Goal: Task Accomplishment & Management: Use online tool/utility

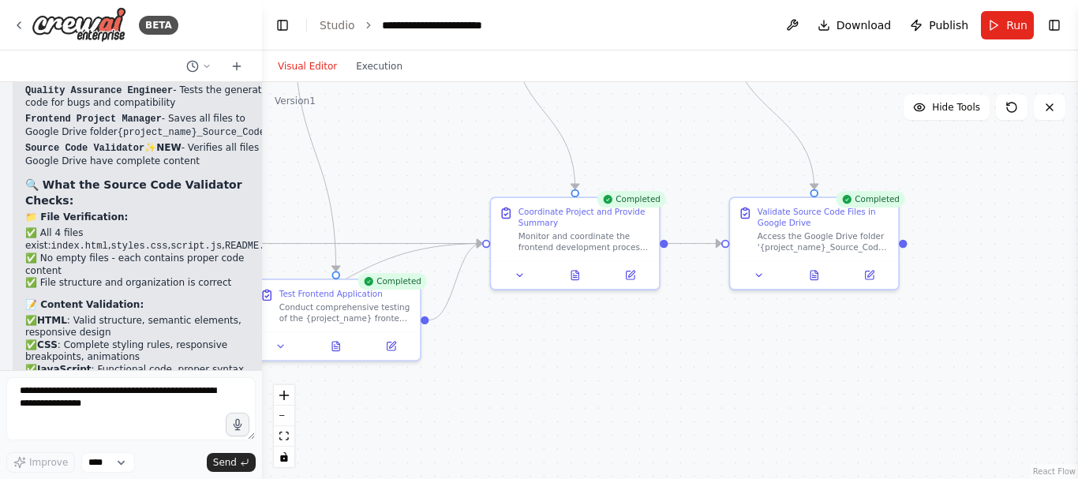
drag, startPoint x: 1010, startPoint y: 434, endPoint x: 847, endPoint y: 368, distance: 175.6
click at [847, 368] on div ".deletable-edge-delete-btn { width: 20px; height: 20px; border: 0px solid #ffff…" at bounding box center [670, 280] width 816 height 397
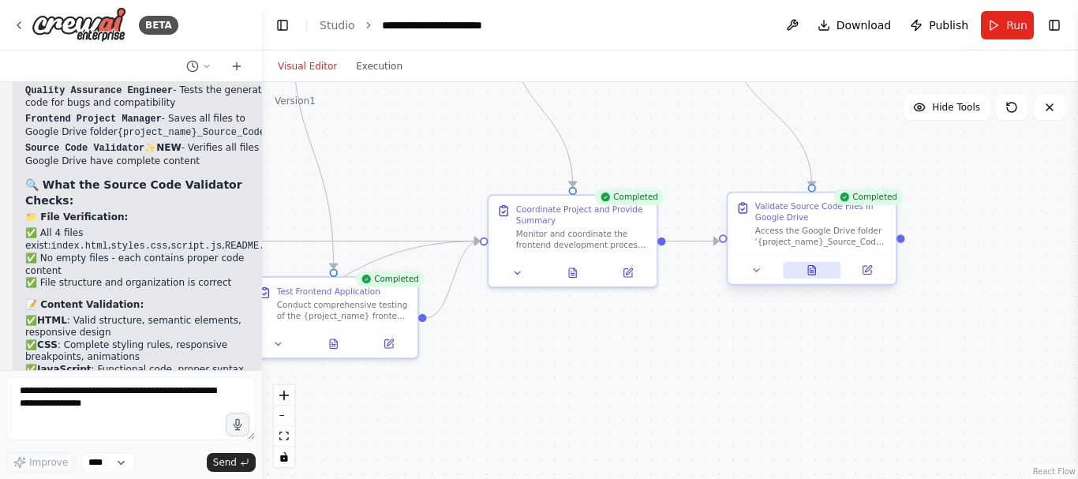
click at [808, 275] on icon at bounding box center [811, 270] width 7 height 9
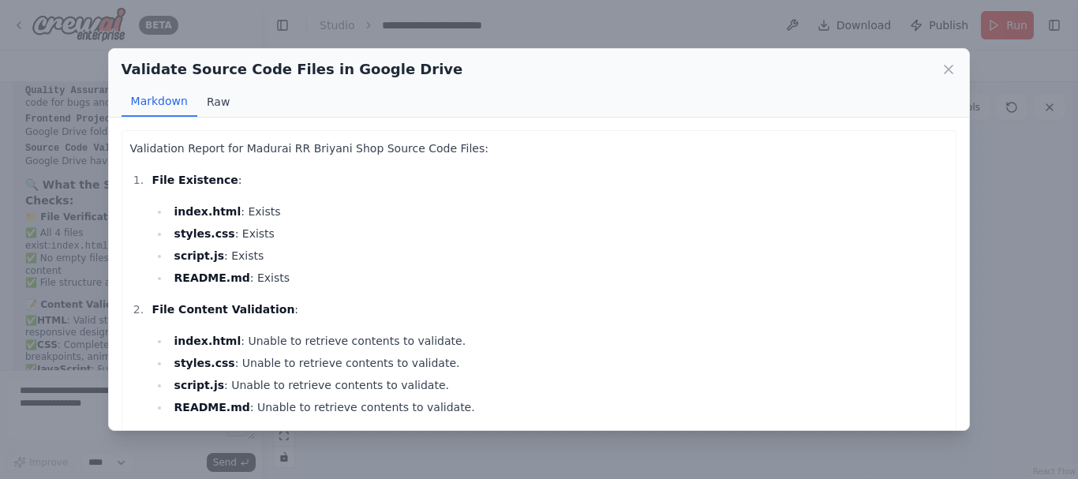
click at [222, 106] on button "Raw" at bounding box center [218, 102] width 42 height 30
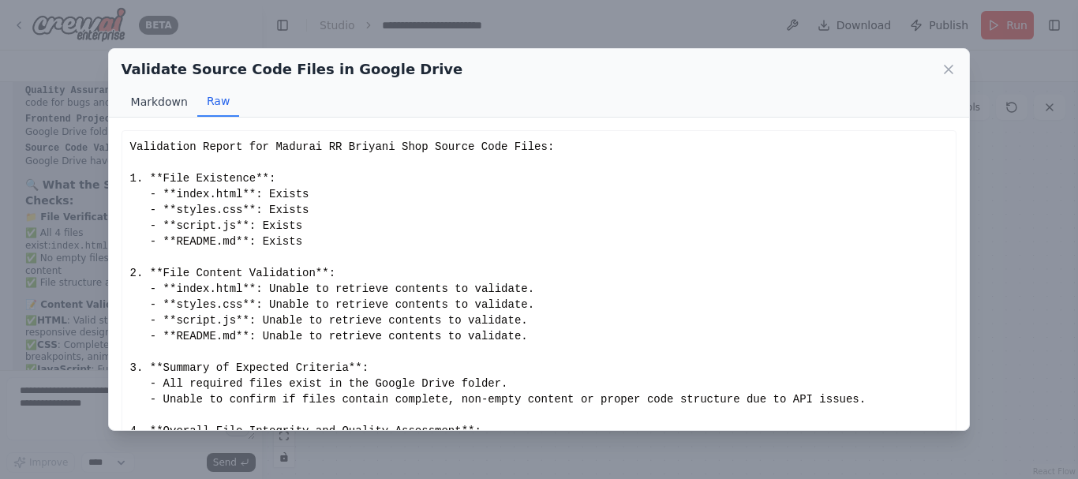
click at [167, 105] on button "Markdown" at bounding box center [160, 102] width 76 height 30
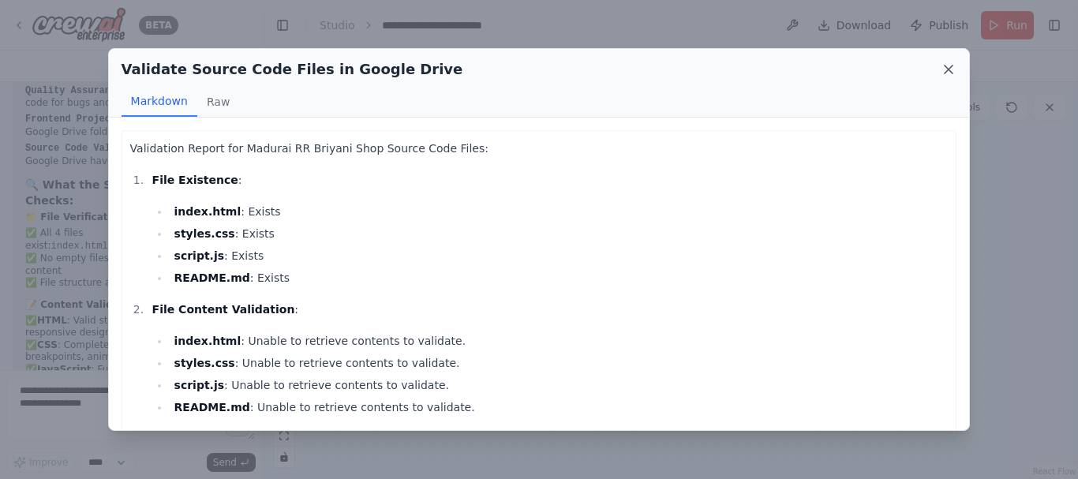
click at [949, 68] on icon at bounding box center [949, 70] width 16 height 16
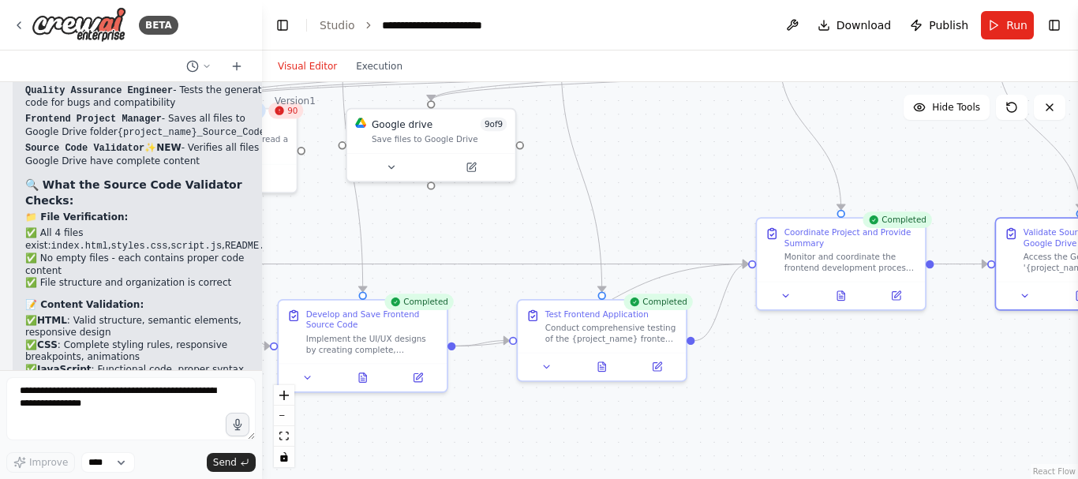
drag, startPoint x: 380, startPoint y: 217, endPoint x: 648, endPoint y: 240, distance: 269.4
click at [648, 240] on div ".deletable-edge-delete-btn { width: 20px; height: 20px; border: 0px solid #ffff…" at bounding box center [670, 280] width 816 height 397
click at [19, 27] on icon at bounding box center [18, 25] width 3 height 6
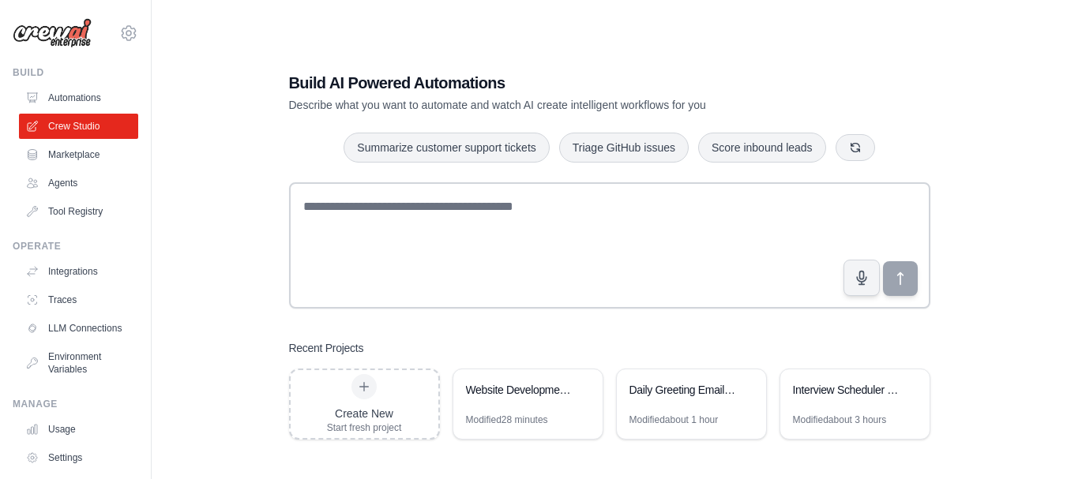
scroll to position [32, 0]
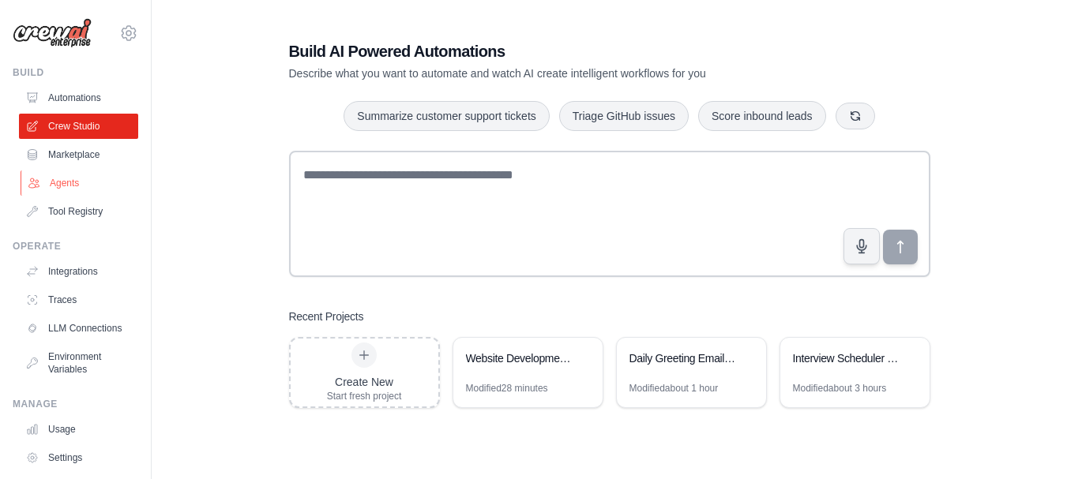
click at [62, 185] on link "Agents" at bounding box center [80, 183] width 119 height 25
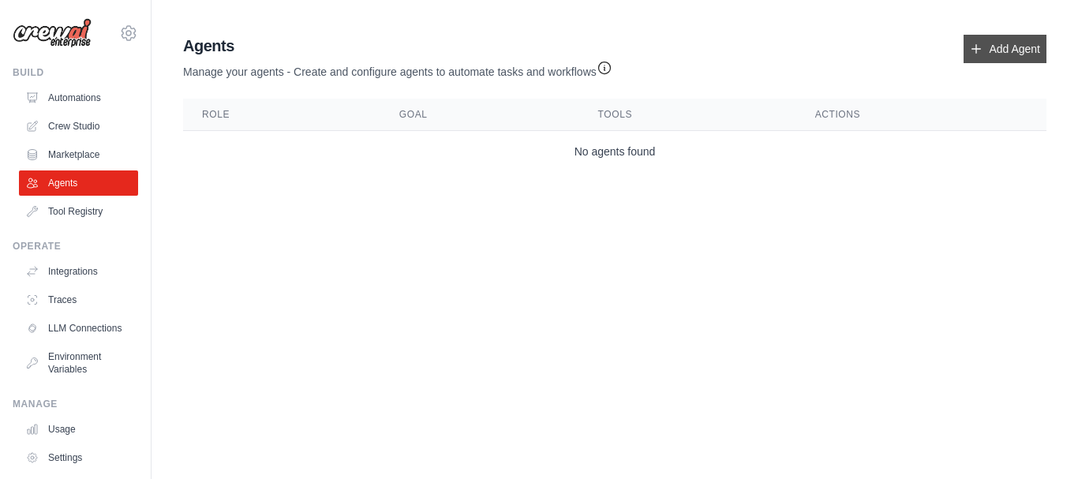
click at [993, 57] on link "Add Agent" at bounding box center [1005, 49] width 83 height 28
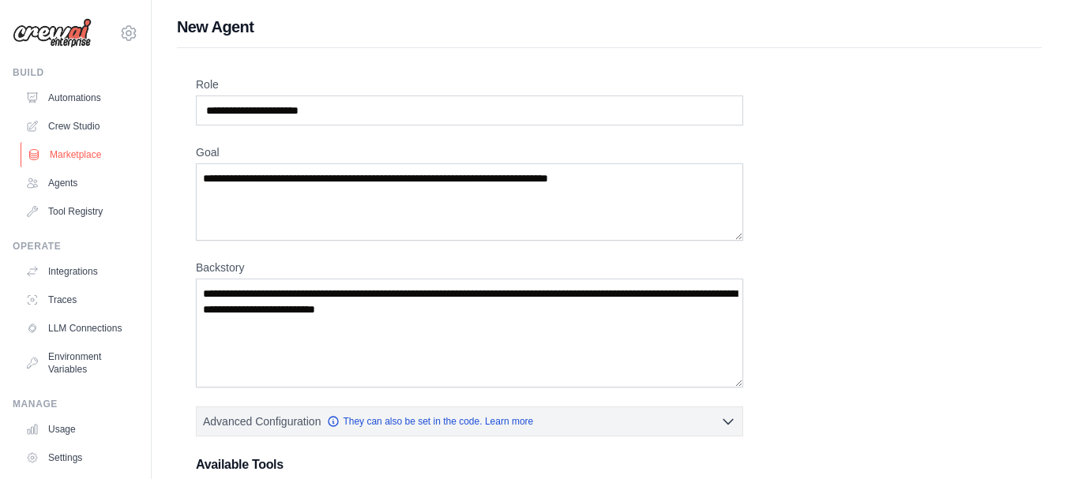
click at [75, 147] on link "Marketplace" at bounding box center [80, 154] width 119 height 25
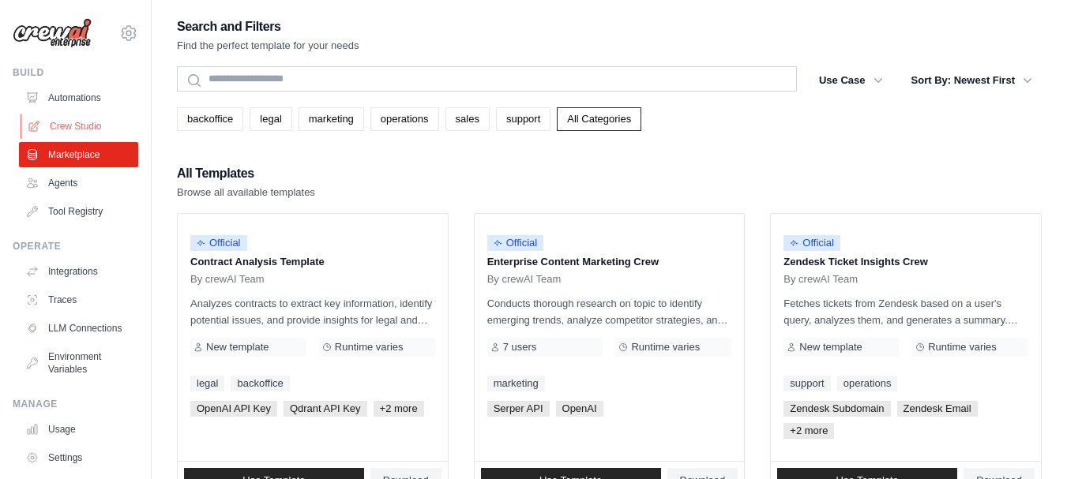
click at [70, 126] on link "Crew Studio" at bounding box center [80, 126] width 119 height 25
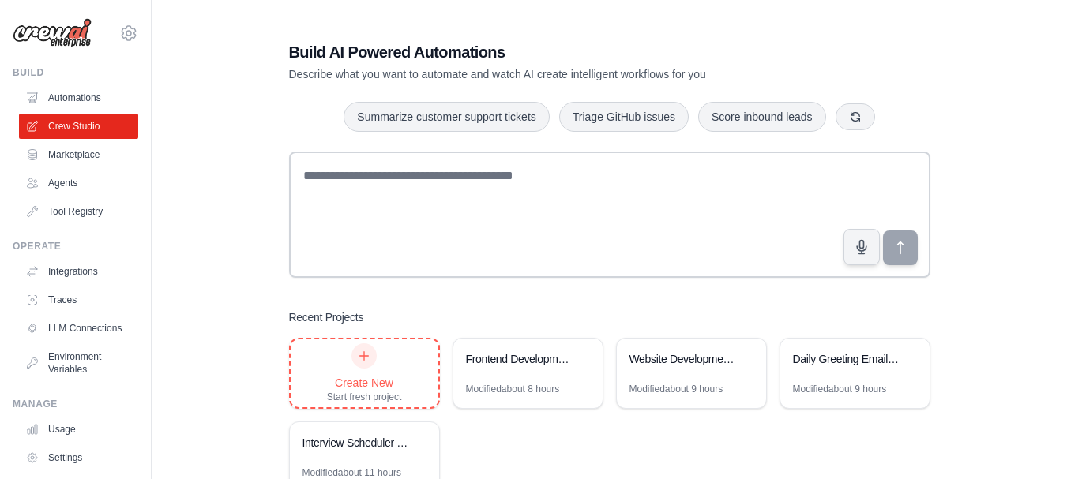
click at [369, 362] on div at bounding box center [363, 355] width 25 height 25
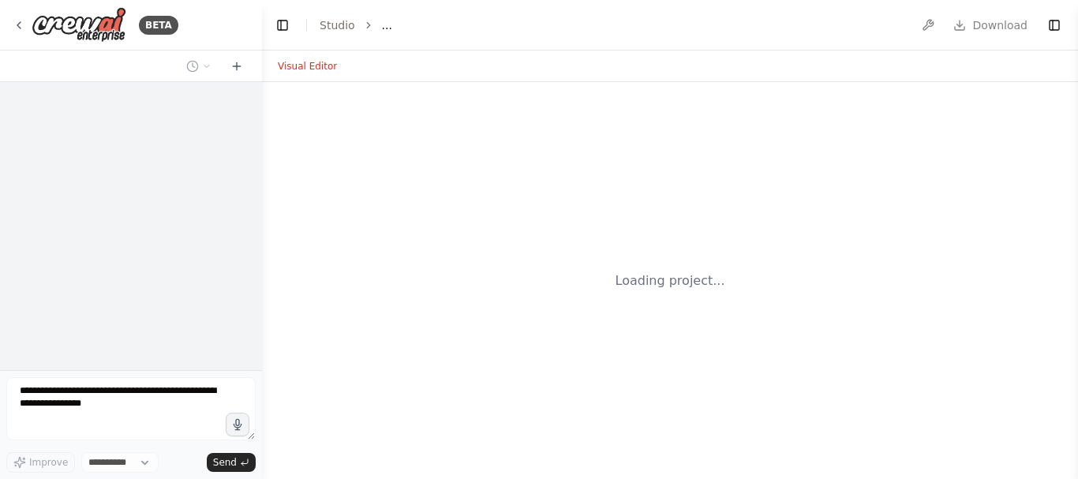
select select "****"
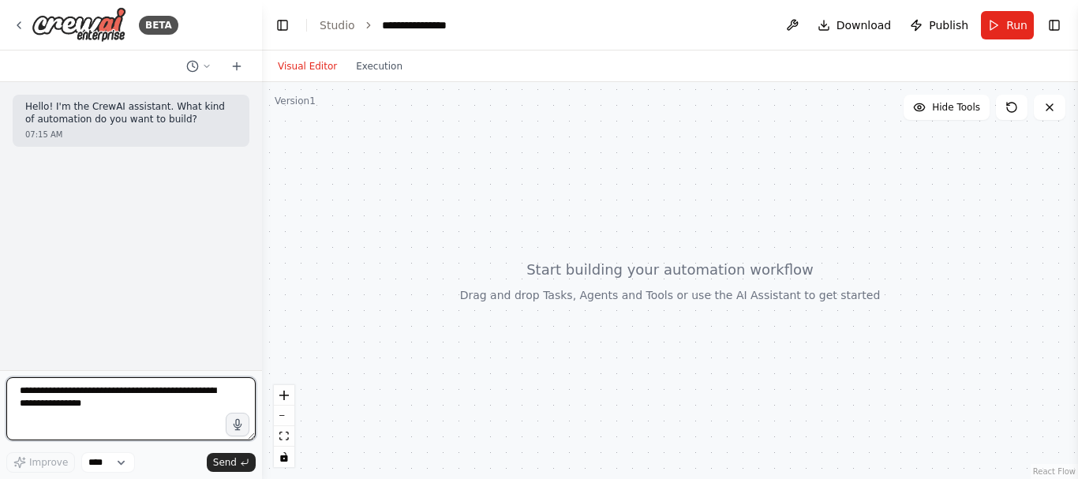
click at [178, 399] on textarea at bounding box center [130, 408] width 249 height 63
type textarea "**********"
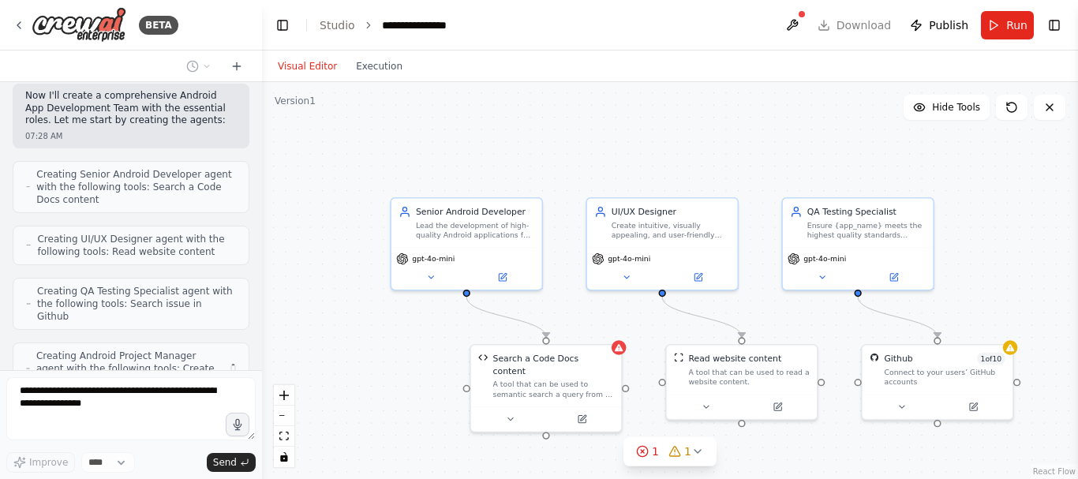
scroll to position [690, 0]
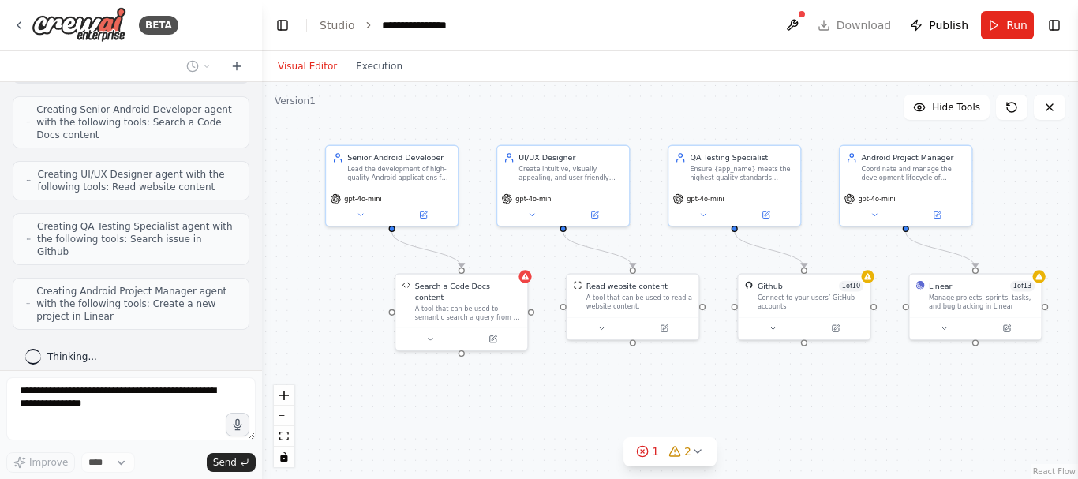
drag, startPoint x: 771, startPoint y: 146, endPoint x: 647, endPoint y: 96, distance: 132.8
click at [647, 96] on div ".deletable-edge-delete-btn { width: 20px; height: 20px; border: 0px solid #ffff…" at bounding box center [670, 280] width 816 height 397
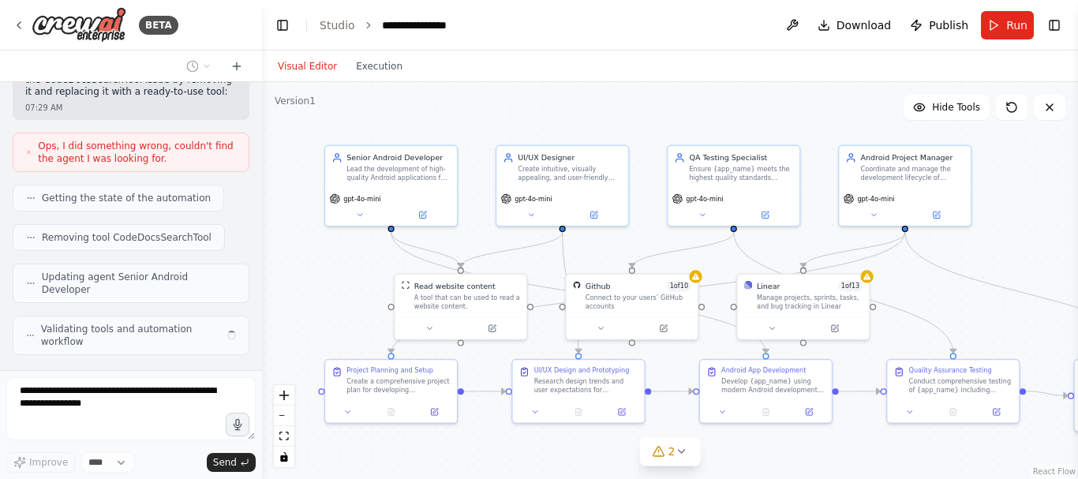
scroll to position [1369, 0]
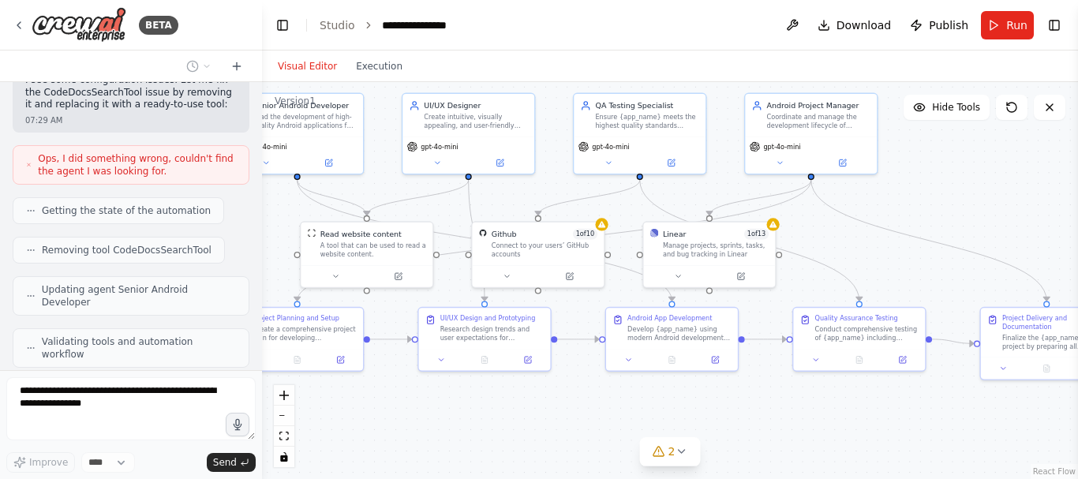
drag, startPoint x: 661, startPoint y: 126, endPoint x: 567, endPoint y: 74, distance: 107.4
click at [567, 74] on div "Visual Editor Execution Version 1 Hide Tools .deletable-edge-delete-btn { width…" at bounding box center [670, 265] width 816 height 429
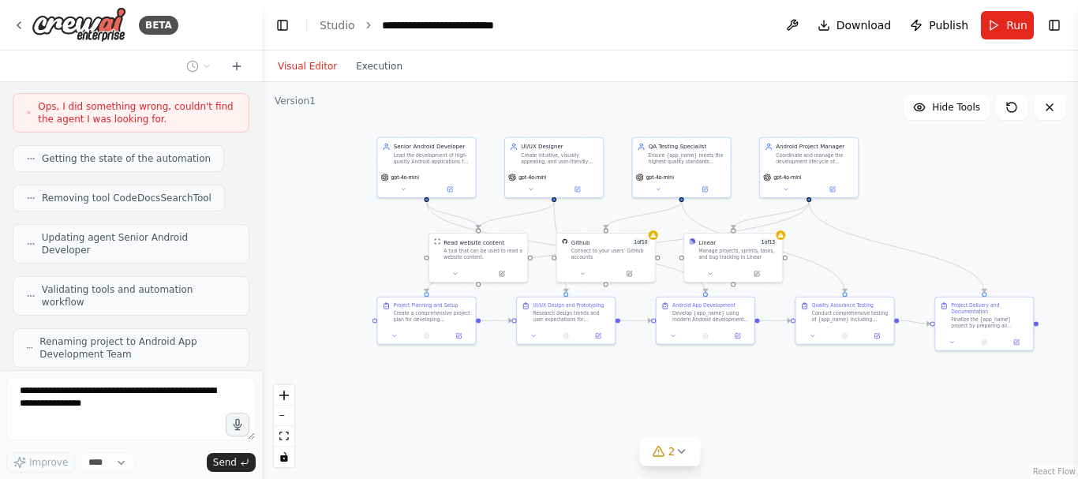
drag, startPoint x: 553, startPoint y: 110, endPoint x: 593, endPoint y: 115, distance: 40.6
click at [593, 115] on div ".deletable-edge-delete-btn { width: 20px; height: 20px; border: 0px solid #ffff…" at bounding box center [670, 280] width 816 height 397
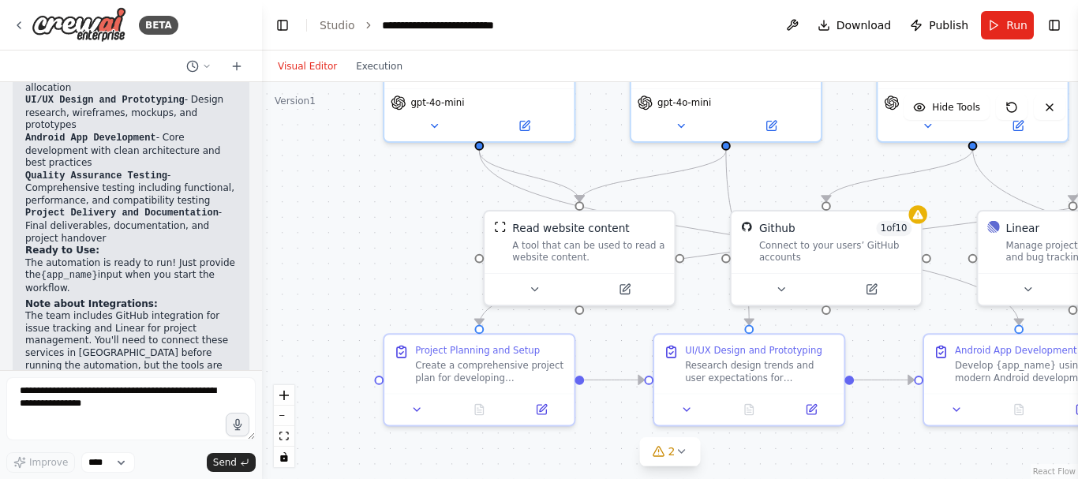
scroll to position [2004, 0]
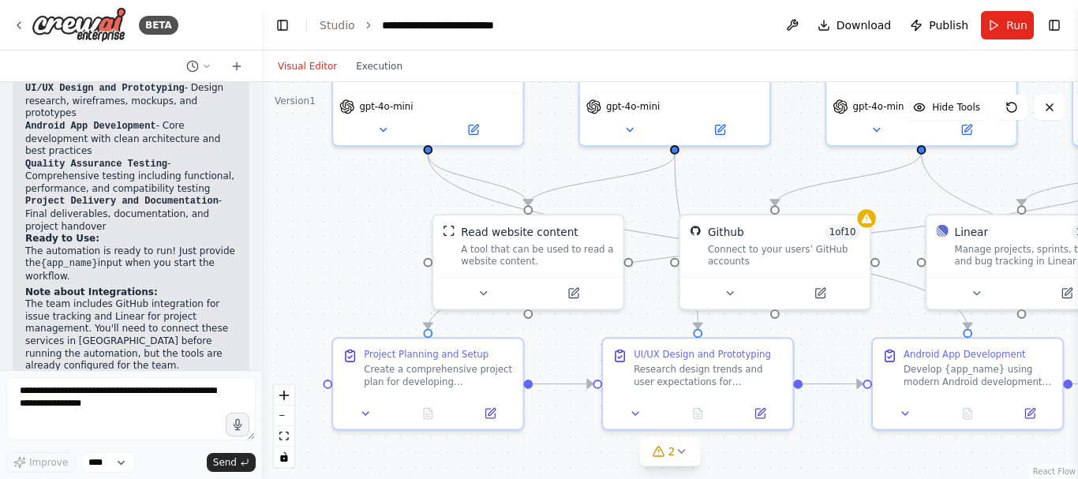
drag, startPoint x: 416, startPoint y: 463, endPoint x: 568, endPoint y: 457, distance: 151.7
click at [568, 457] on div ".deletable-edge-delete-btn { width: 20px; height: 20px; border: 0px solid #ffff…" at bounding box center [670, 280] width 816 height 397
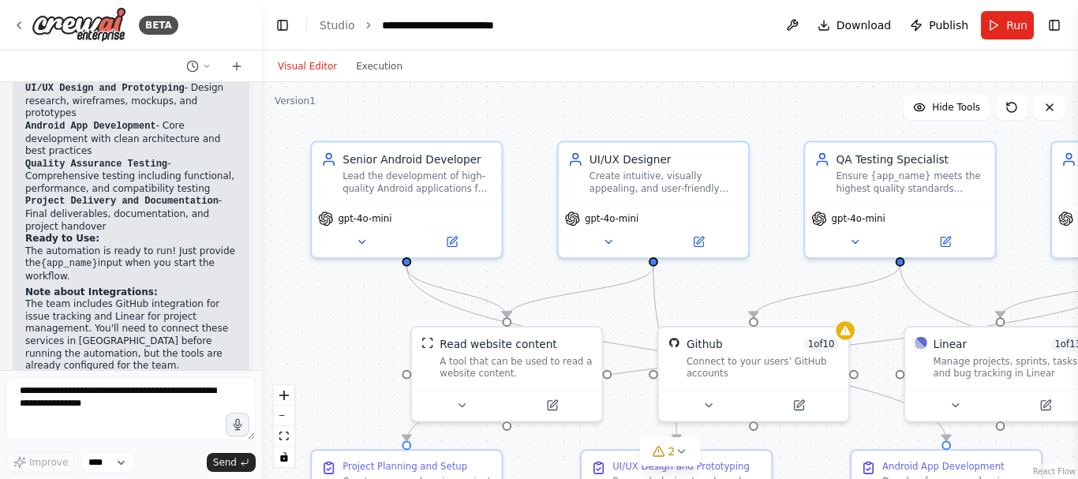
drag, startPoint x: 391, startPoint y: 253, endPoint x: 369, endPoint y: 366, distance: 115.0
click at [369, 366] on div ".deletable-edge-delete-btn { width: 20px; height: 20px; border: 0px solid #ffff…" at bounding box center [670, 280] width 816 height 397
click at [448, 245] on icon at bounding box center [451, 239] width 9 height 9
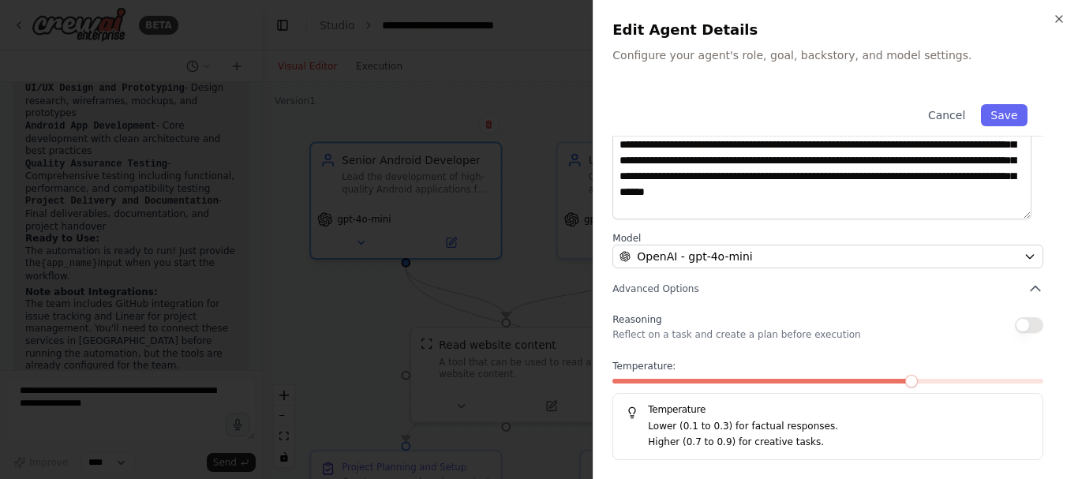
scroll to position [0, 0]
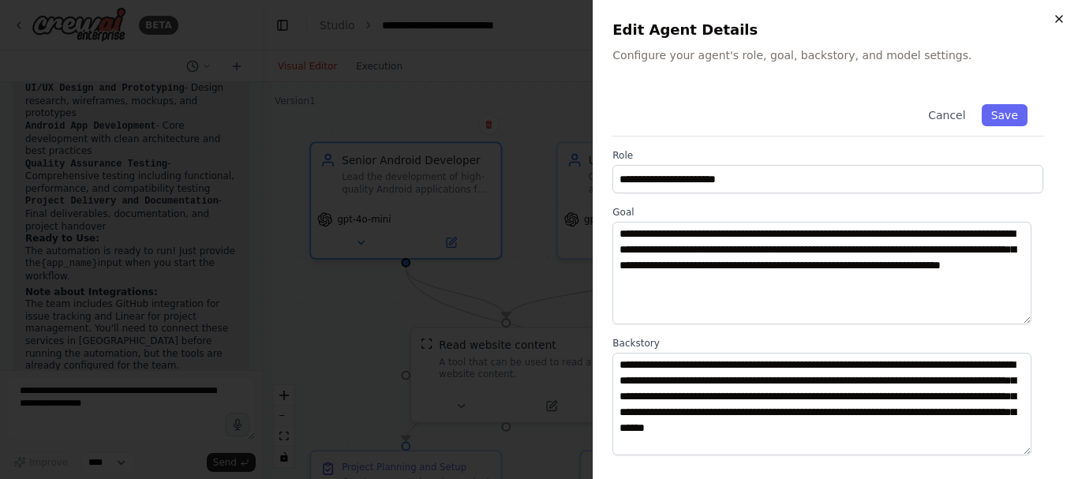
click at [1060, 13] on icon "button" at bounding box center [1059, 19] width 13 height 13
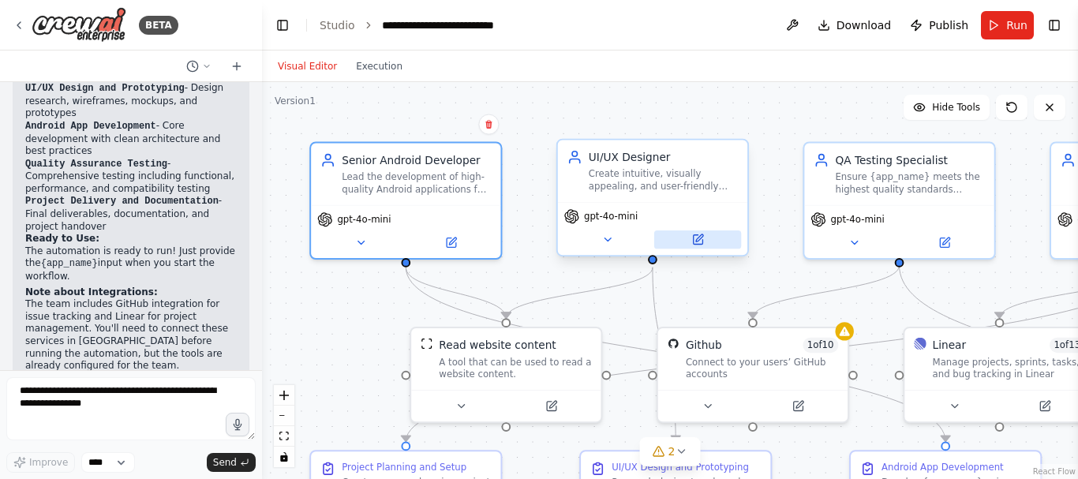
click at [707, 244] on button at bounding box center [697, 240] width 87 height 18
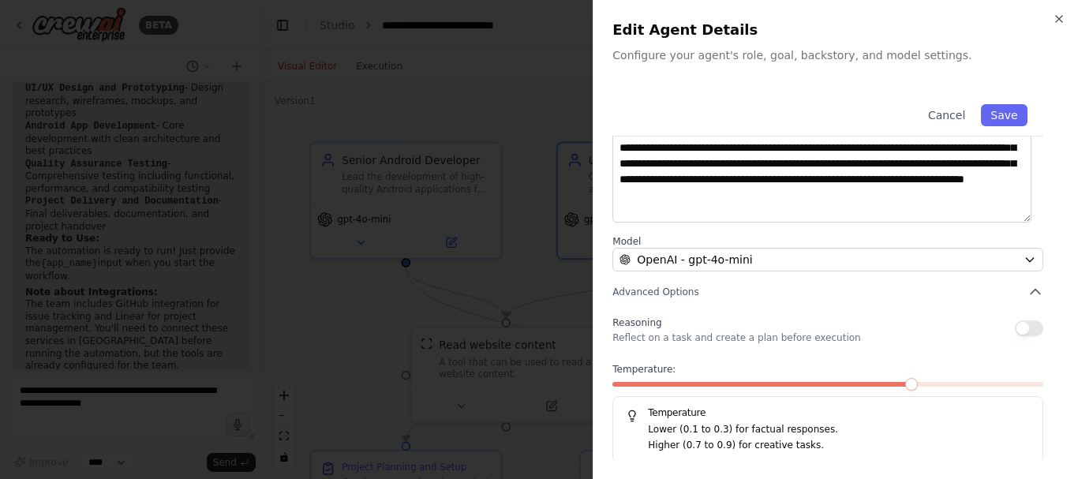
scroll to position [236, 0]
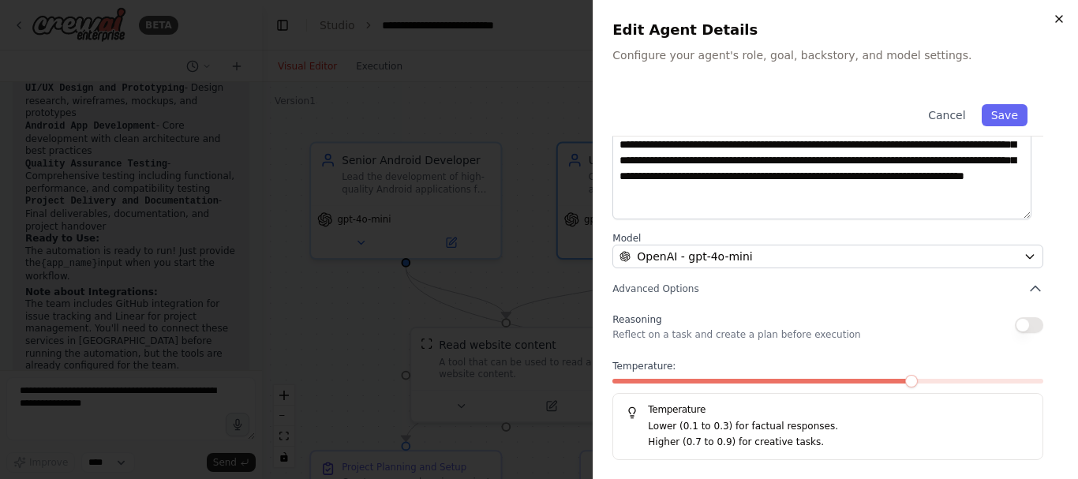
click at [1055, 14] on icon "button" at bounding box center [1059, 19] width 13 height 13
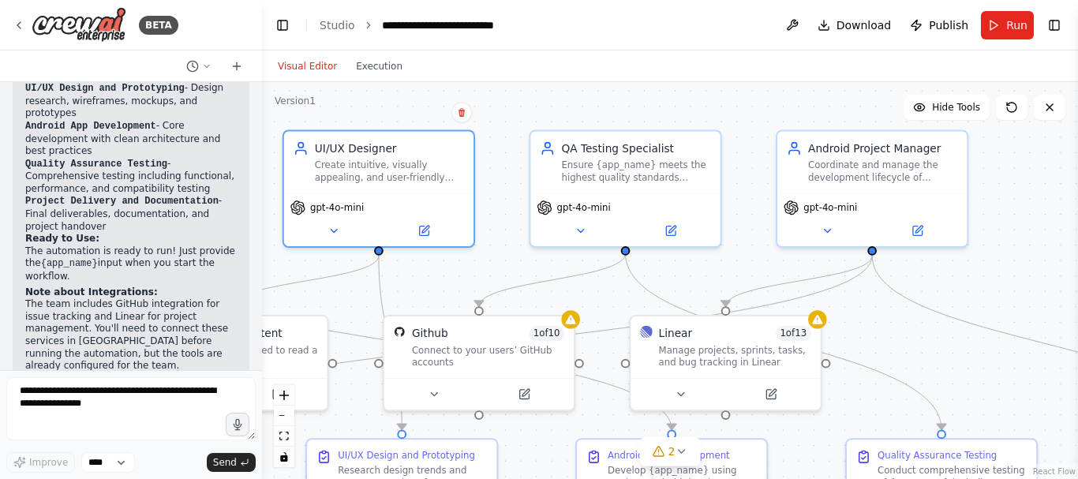
drag, startPoint x: 775, startPoint y: 280, endPoint x: 501, endPoint y: 272, distance: 274.9
click at [501, 272] on div ".deletable-edge-delete-btn { width: 20px; height: 20px; border: 0px solid #ffff…" at bounding box center [670, 280] width 816 height 397
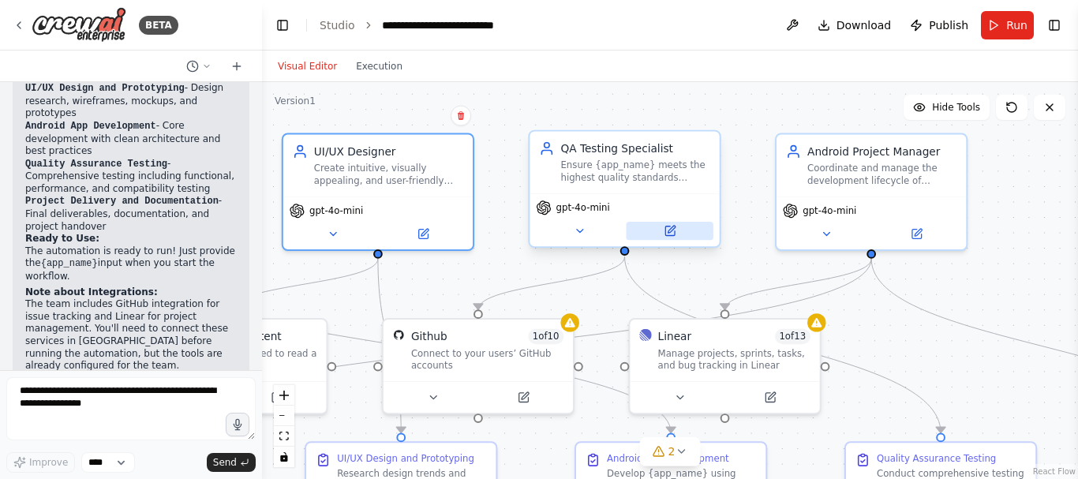
click at [681, 233] on button at bounding box center [669, 231] width 87 height 18
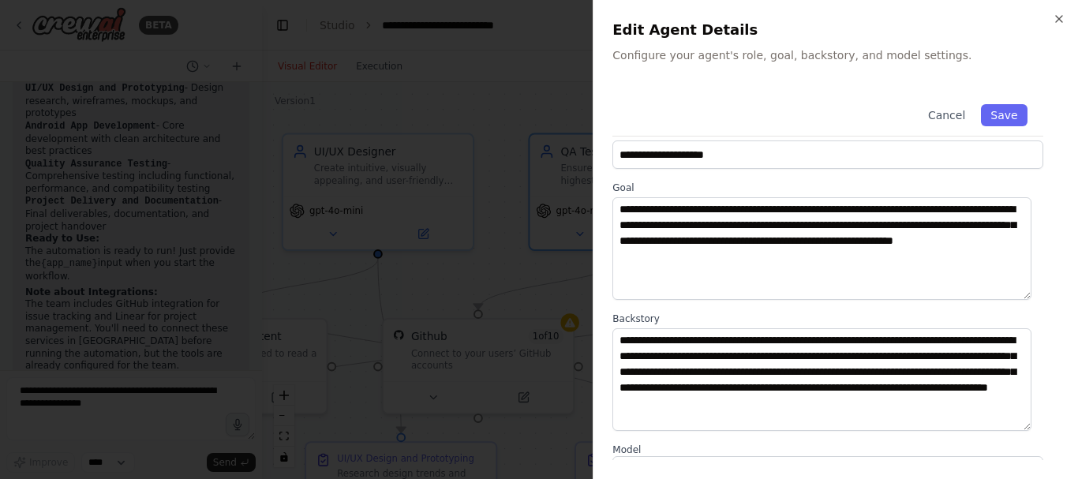
scroll to position [25, 0]
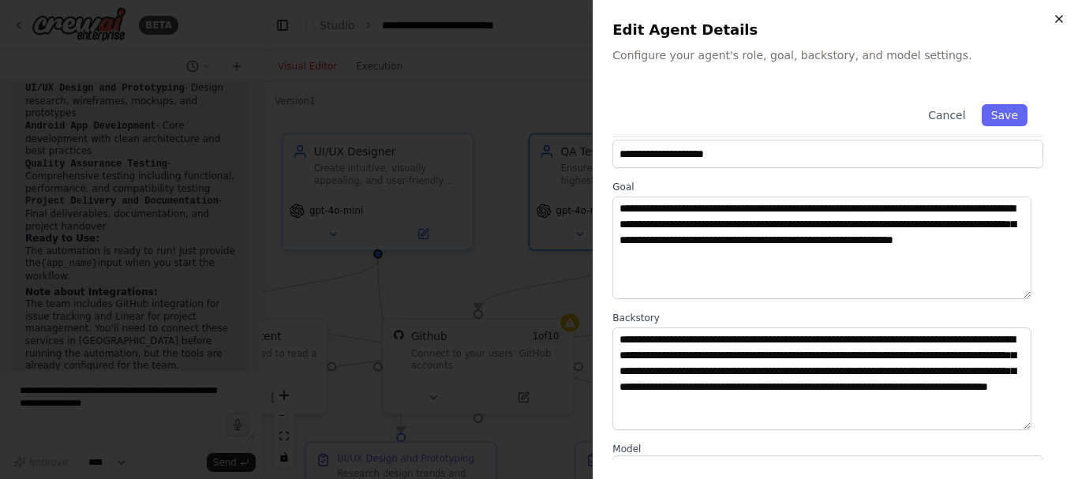
click at [1059, 20] on icon "button" at bounding box center [1059, 19] width 6 height 6
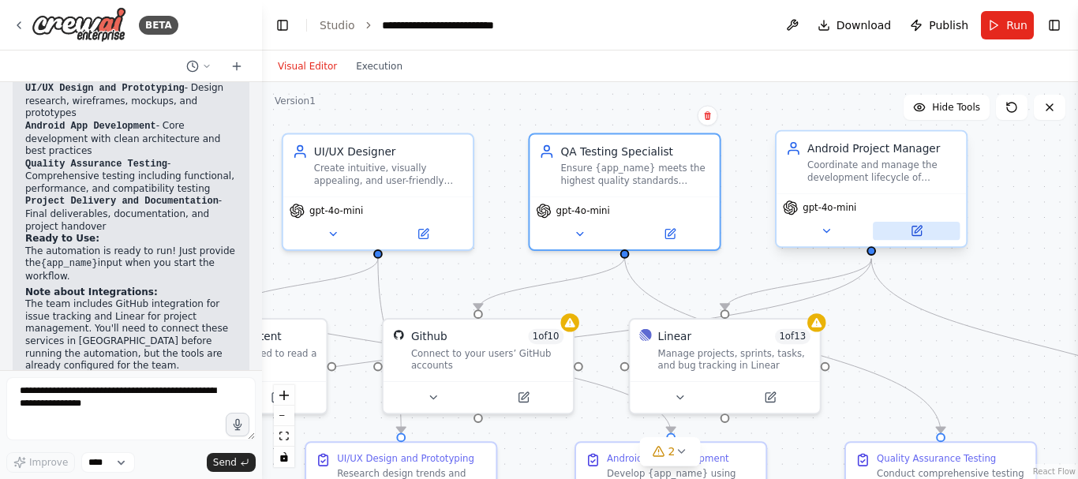
click at [909, 238] on button at bounding box center [916, 231] width 87 height 18
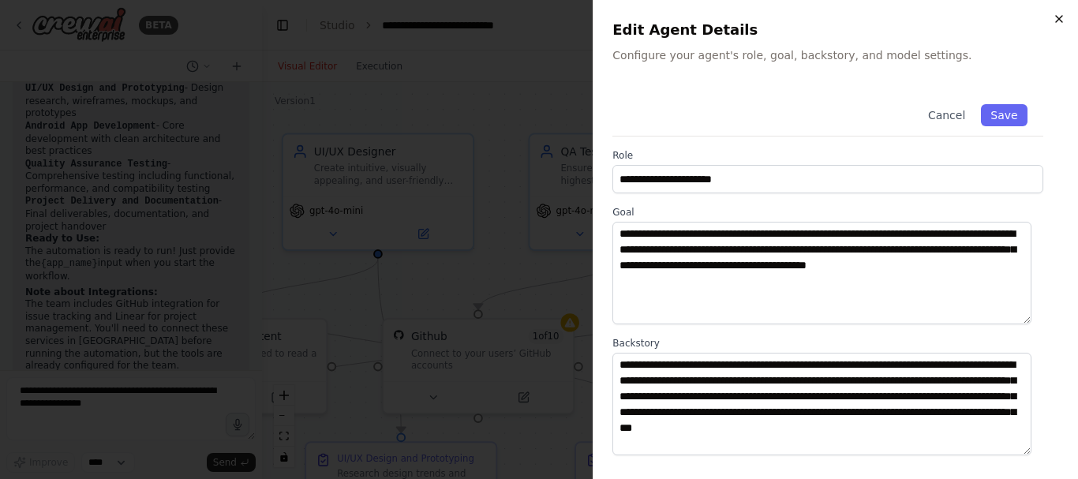
click at [1059, 24] on icon "button" at bounding box center [1059, 19] width 13 height 13
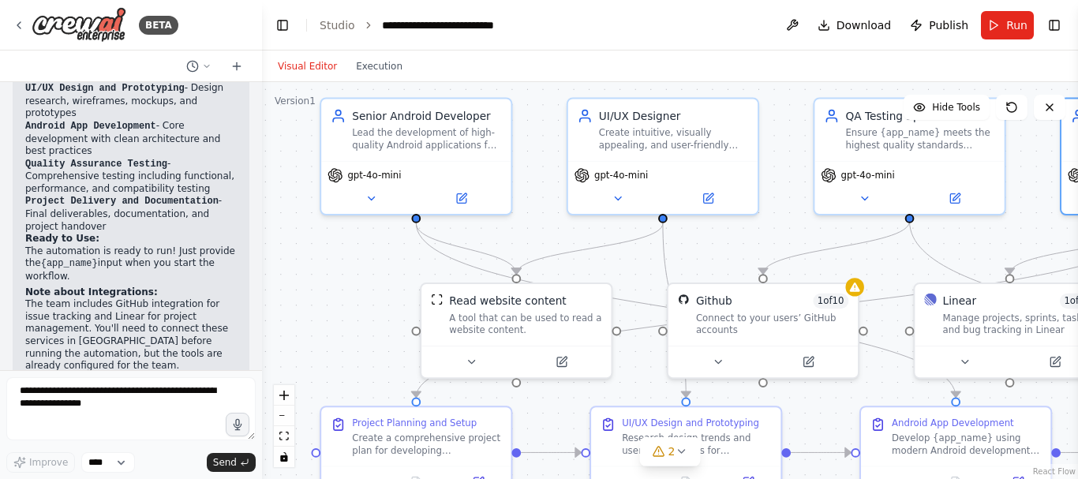
drag, startPoint x: 527, startPoint y: 274, endPoint x: 853, endPoint y: 238, distance: 328.1
click at [853, 238] on div ".deletable-edge-delete-btn { width: 20px; height: 20px; border: 0px solid #ffff…" at bounding box center [670, 280] width 816 height 397
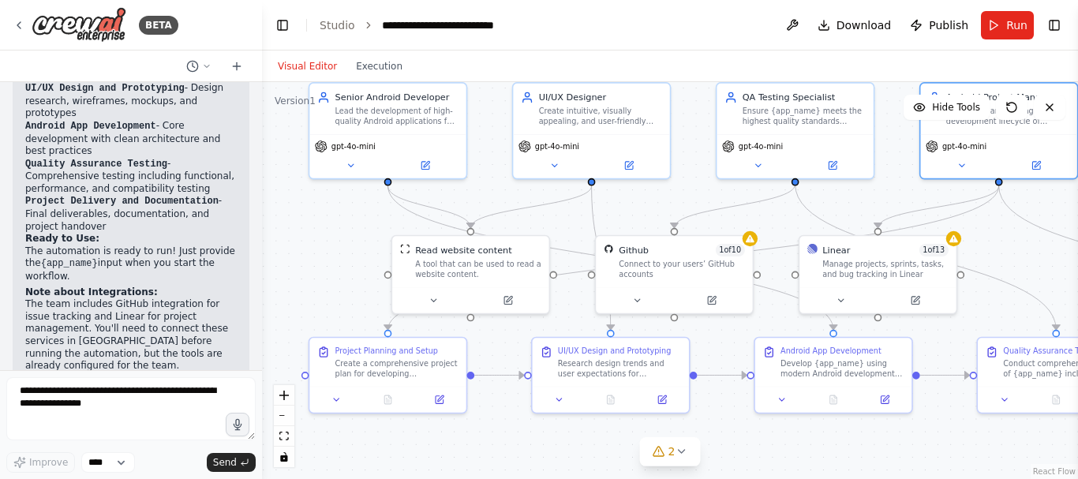
drag, startPoint x: 407, startPoint y: 311, endPoint x: 335, endPoint y: 241, distance: 101.1
click at [335, 241] on div ".deletable-edge-delete-btn { width: 20px; height: 20px; border: 0px solid #ffff…" at bounding box center [670, 280] width 816 height 397
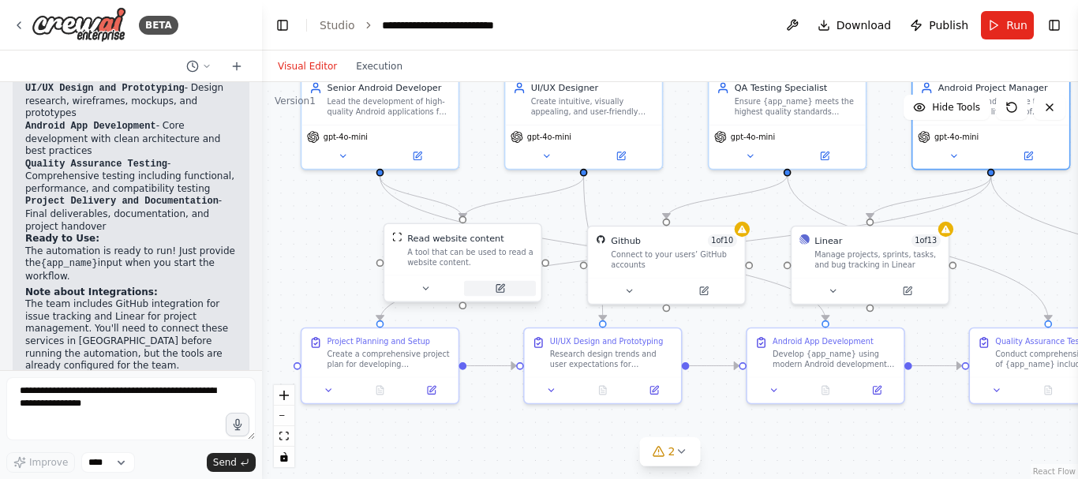
click at [498, 292] on icon at bounding box center [501, 289] width 8 height 8
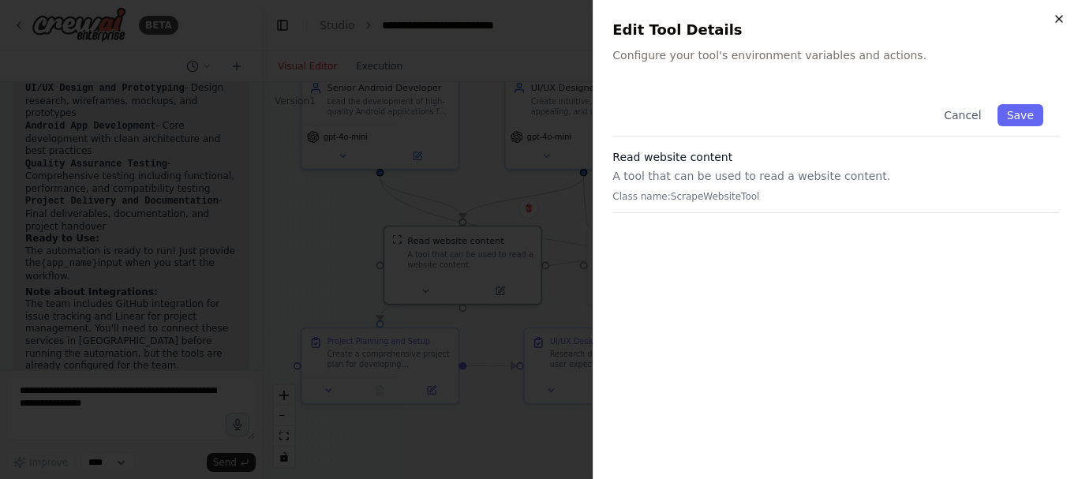
click at [1059, 20] on icon "button" at bounding box center [1059, 19] width 13 height 13
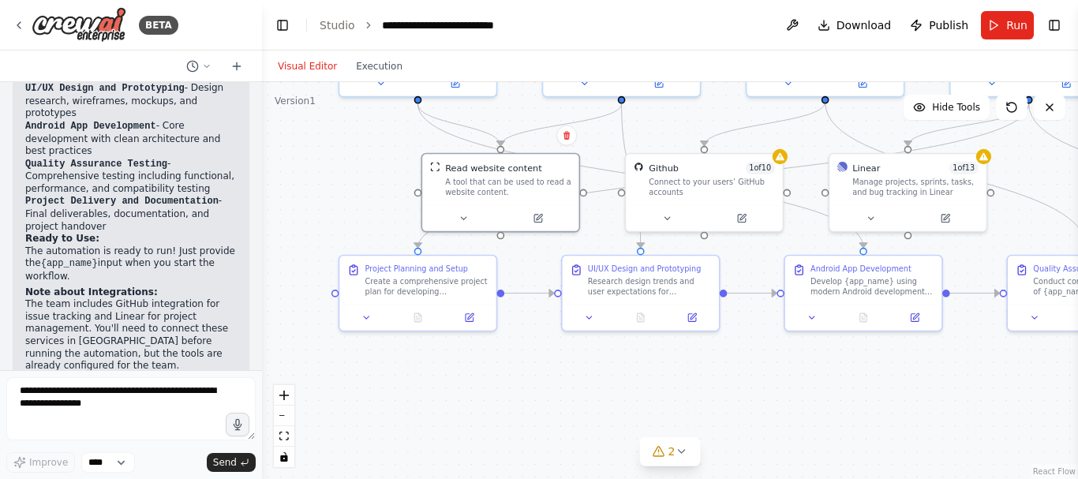
drag, startPoint x: 724, startPoint y: 415, endPoint x: 762, endPoint y: 343, distance: 81.9
click at [762, 343] on div ".deletable-edge-delete-btn { width: 20px; height: 20px; border: 0px solid #ffff…" at bounding box center [670, 280] width 816 height 397
click at [471, 324] on div at bounding box center [417, 315] width 156 height 26
click at [471, 321] on button at bounding box center [469, 315] width 43 height 15
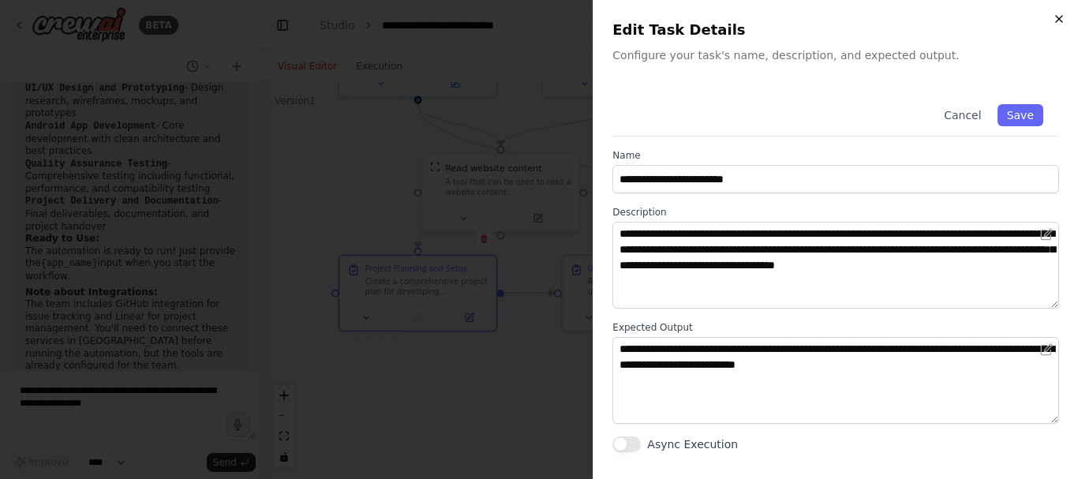
click at [1059, 13] on icon "button" at bounding box center [1059, 19] width 13 height 13
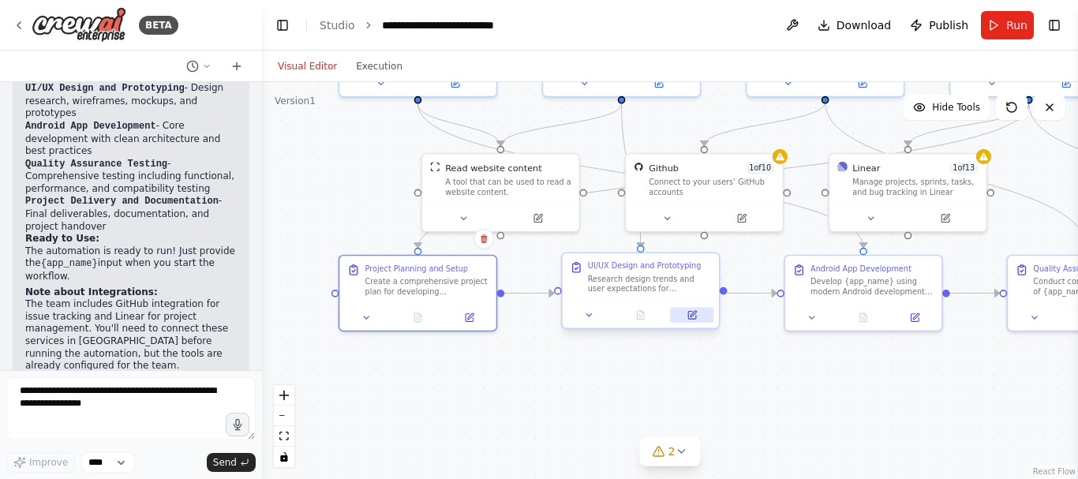
click at [696, 317] on icon at bounding box center [692, 315] width 8 height 8
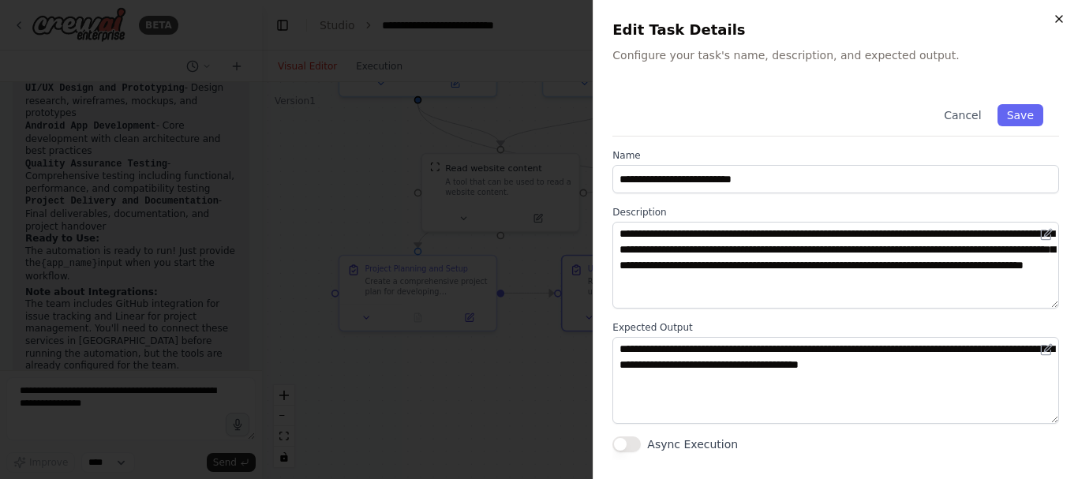
click at [1059, 17] on icon "button" at bounding box center [1059, 19] width 13 height 13
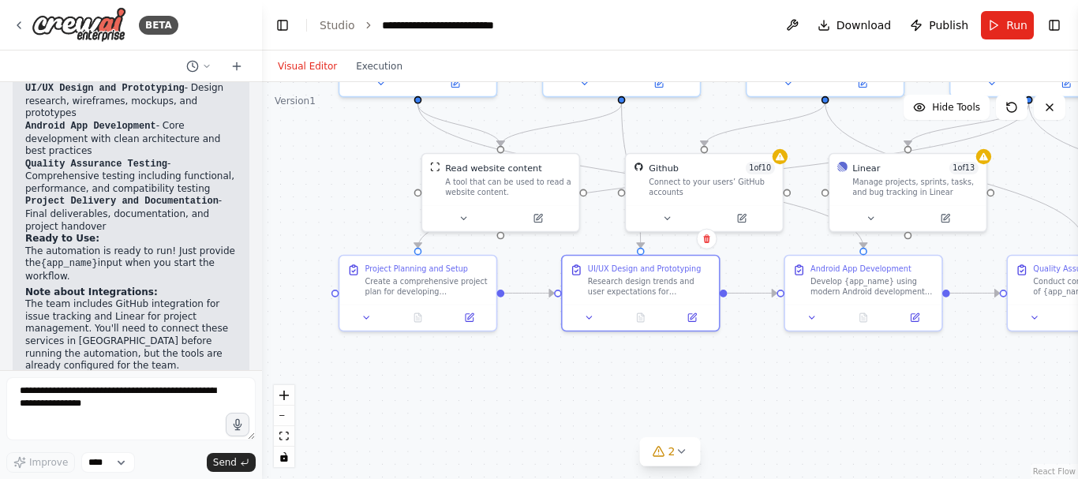
click at [907, 344] on div ".deletable-edge-delete-btn { width: 20px; height: 20px; border: 0px solid #ffff…" at bounding box center [670, 280] width 816 height 397
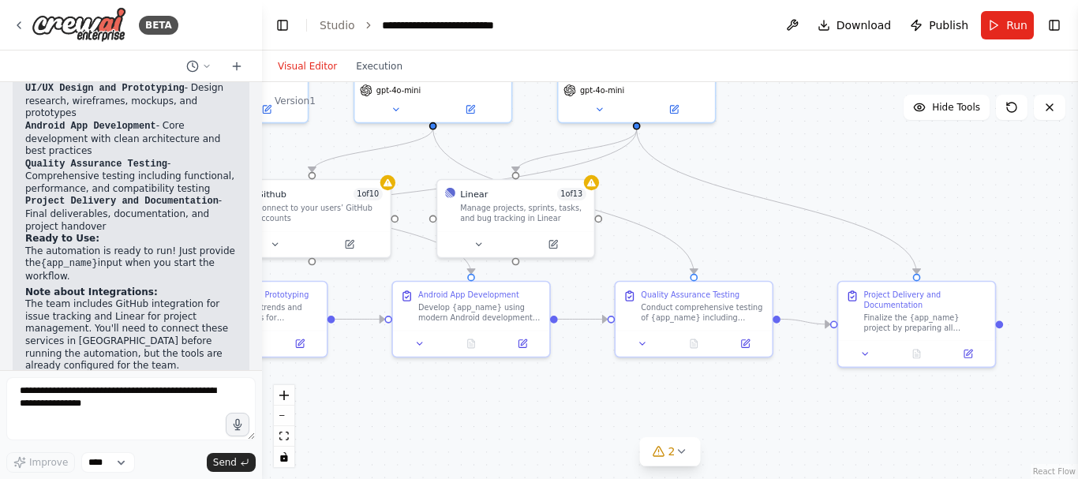
drag, startPoint x: 907, startPoint y: 344, endPoint x: 515, endPoint y: 370, distance: 393.2
click at [515, 370] on div ".deletable-edge-delete-btn { width: 20px; height: 20px; border: 0px solid #ffff…" at bounding box center [670, 280] width 816 height 397
click at [973, 356] on icon at bounding box center [968, 352] width 10 height 10
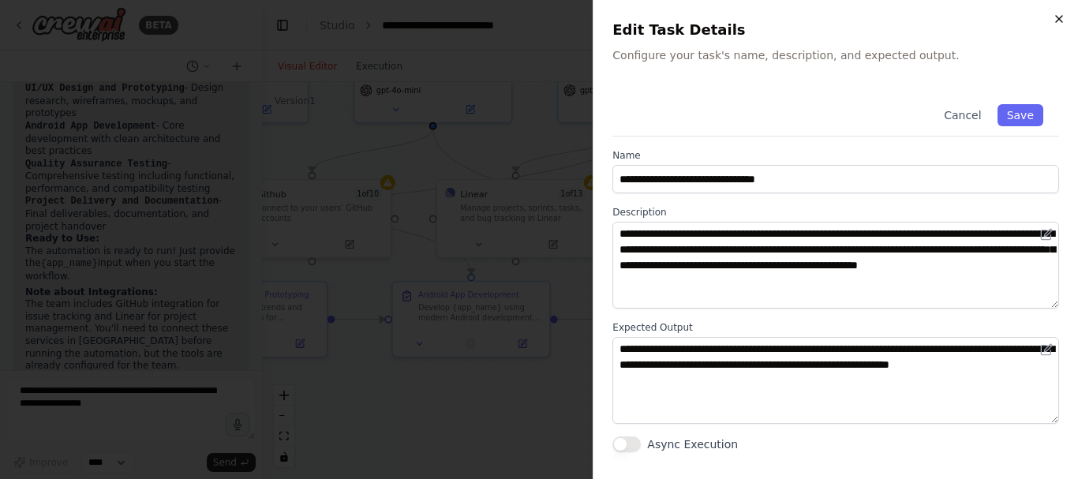
click at [1057, 15] on icon "button" at bounding box center [1059, 19] width 13 height 13
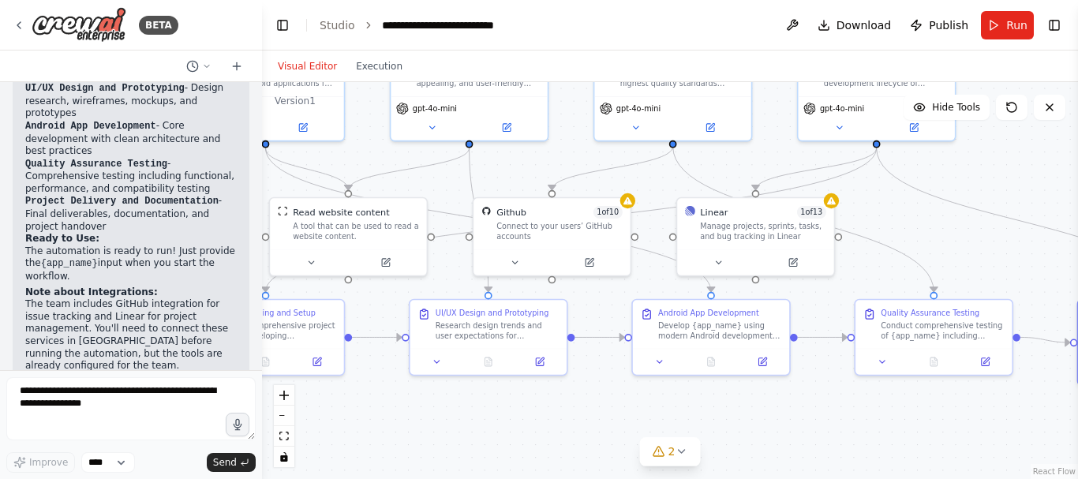
drag, startPoint x: 732, startPoint y: 225, endPoint x: 973, endPoint y: 242, distance: 241.4
click at [973, 242] on div ".deletable-edge-delete-btn { width: 20px; height: 20px; border: 0px solid #ffff…" at bounding box center [670, 280] width 816 height 397
click at [797, 264] on icon at bounding box center [794, 259] width 10 height 10
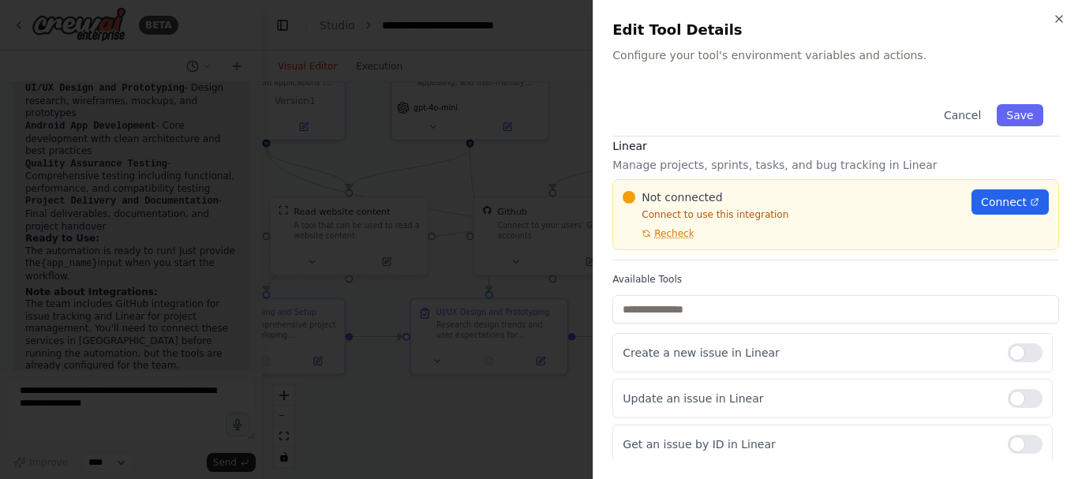
scroll to position [9, 0]
click at [1009, 209] on span "Connect" at bounding box center [1004, 204] width 46 height 16
click at [674, 236] on span "Recheck" at bounding box center [673, 235] width 39 height 13
click at [674, 237] on span "Recheck" at bounding box center [673, 235] width 39 height 13
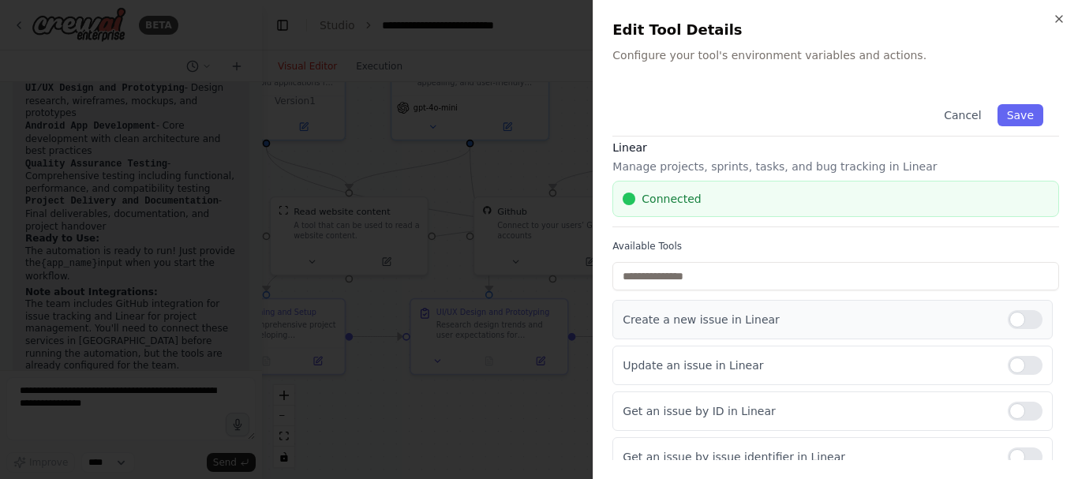
click at [1014, 317] on div at bounding box center [1025, 319] width 35 height 19
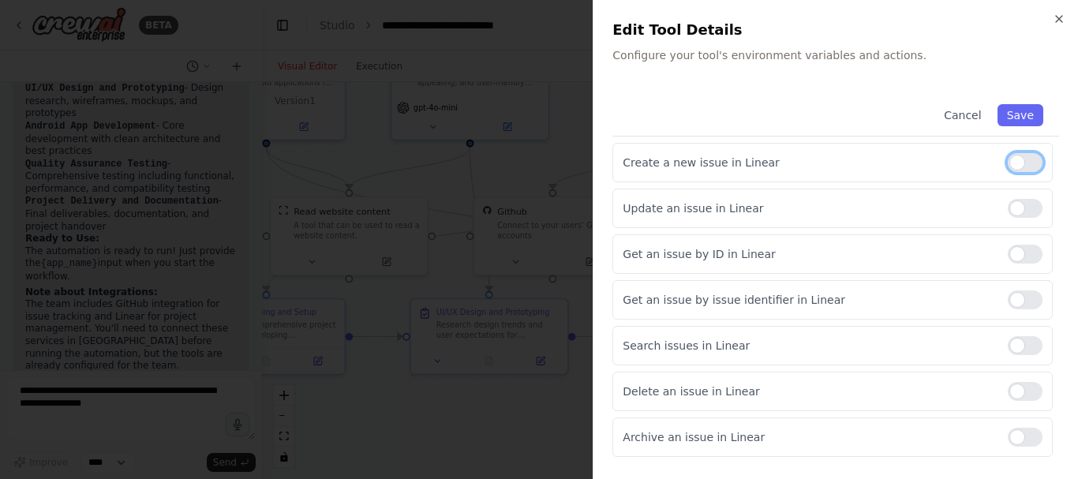
scroll to position [179, 0]
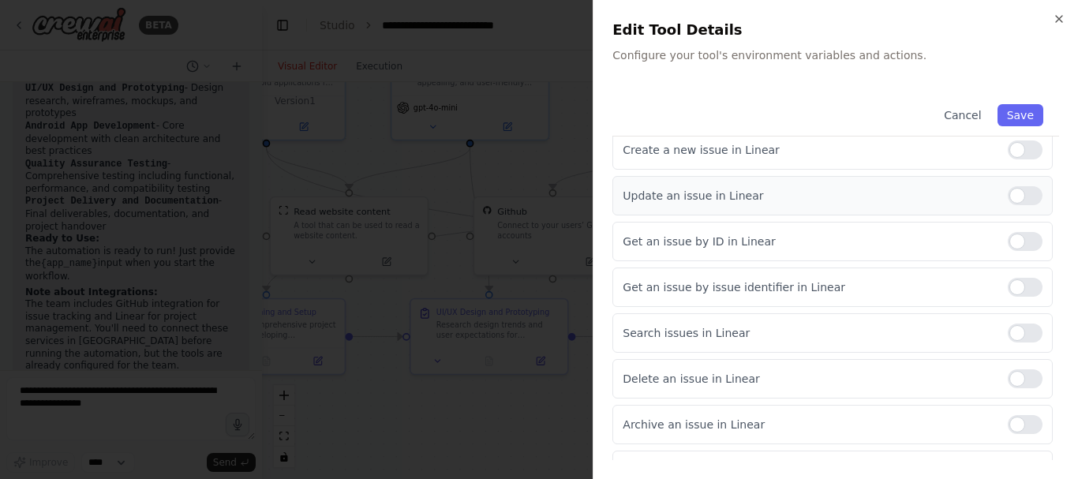
click at [1010, 197] on div at bounding box center [1025, 195] width 35 height 19
click at [1017, 242] on div at bounding box center [1025, 241] width 35 height 19
click at [1015, 286] on div at bounding box center [1025, 287] width 35 height 19
click at [1010, 334] on div at bounding box center [1025, 333] width 35 height 19
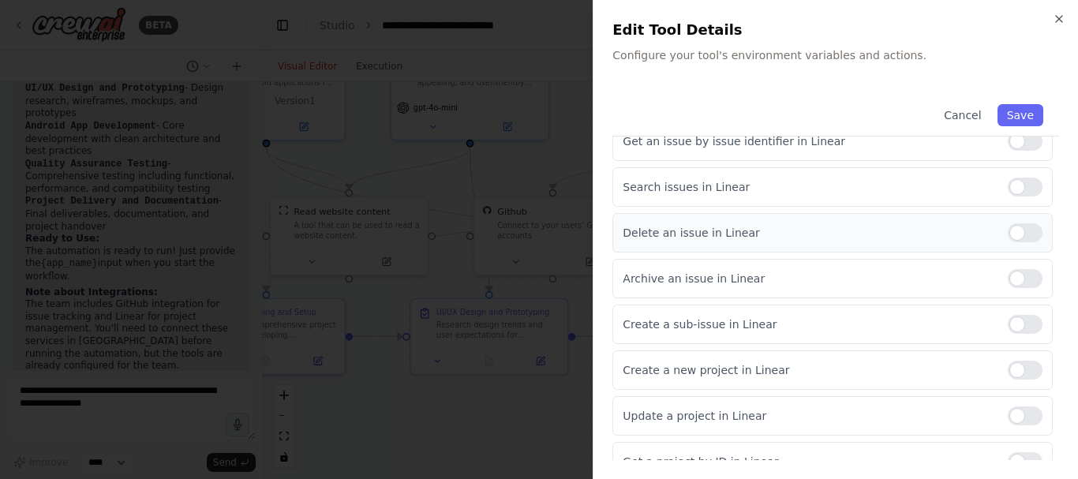
click at [1010, 234] on div at bounding box center [1025, 232] width 35 height 19
click at [1014, 279] on div at bounding box center [1025, 278] width 35 height 19
click at [1013, 331] on div at bounding box center [1025, 324] width 35 height 19
click at [1020, 422] on div at bounding box center [1025, 416] width 35 height 19
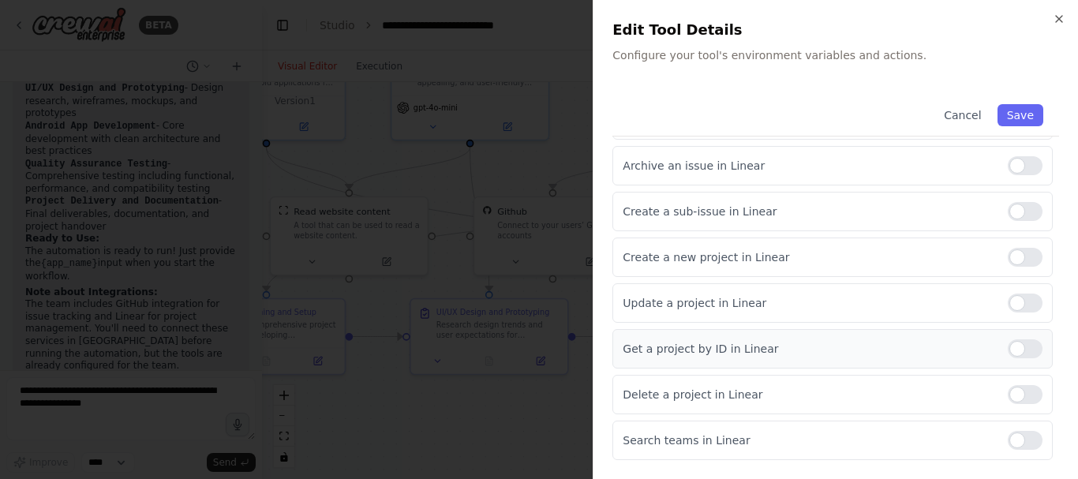
click at [1012, 350] on div at bounding box center [1025, 348] width 35 height 19
click at [1015, 394] on div at bounding box center [1025, 394] width 35 height 19
click at [1008, 443] on div at bounding box center [1025, 441] width 35 height 19
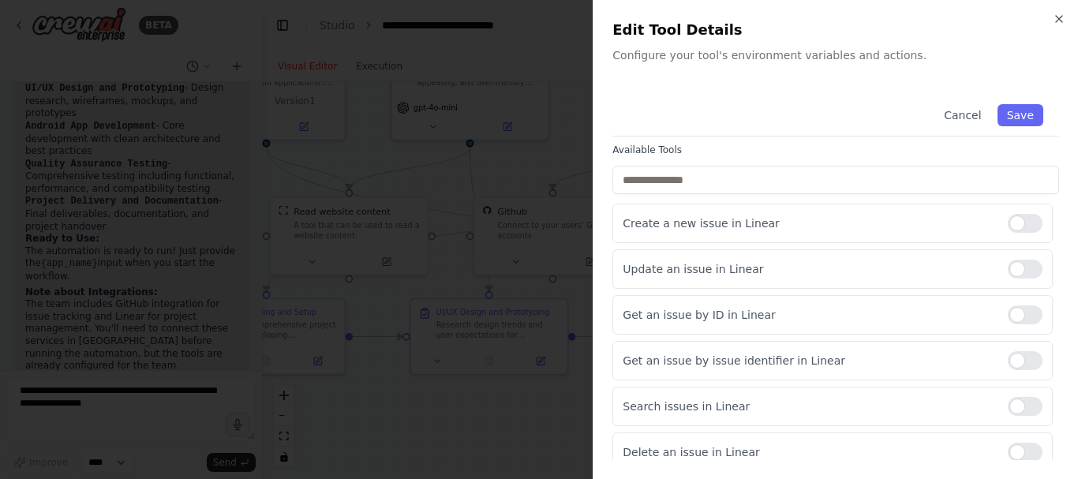
scroll to position [101, 0]
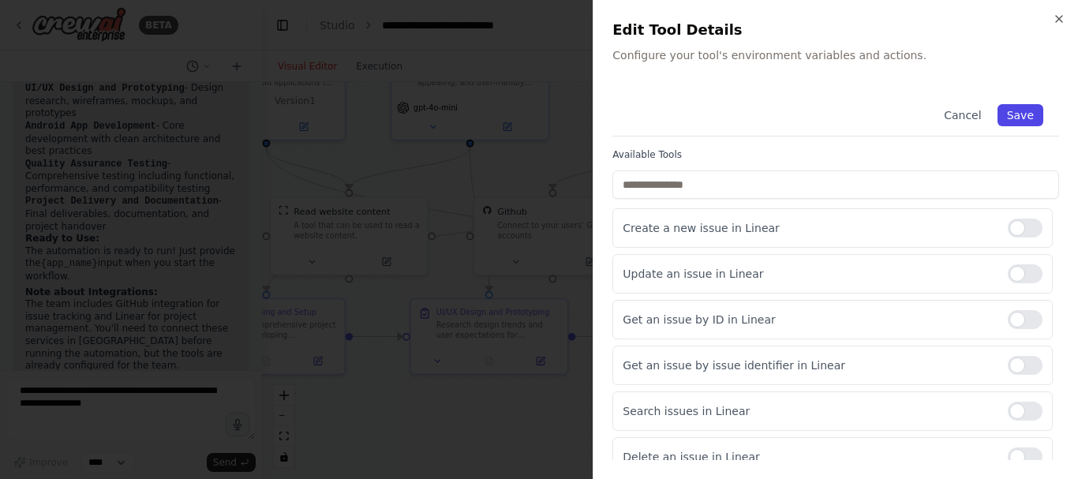
click at [1011, 118] on button "Save" at bounding box center [1021, 115] width 46 height 22
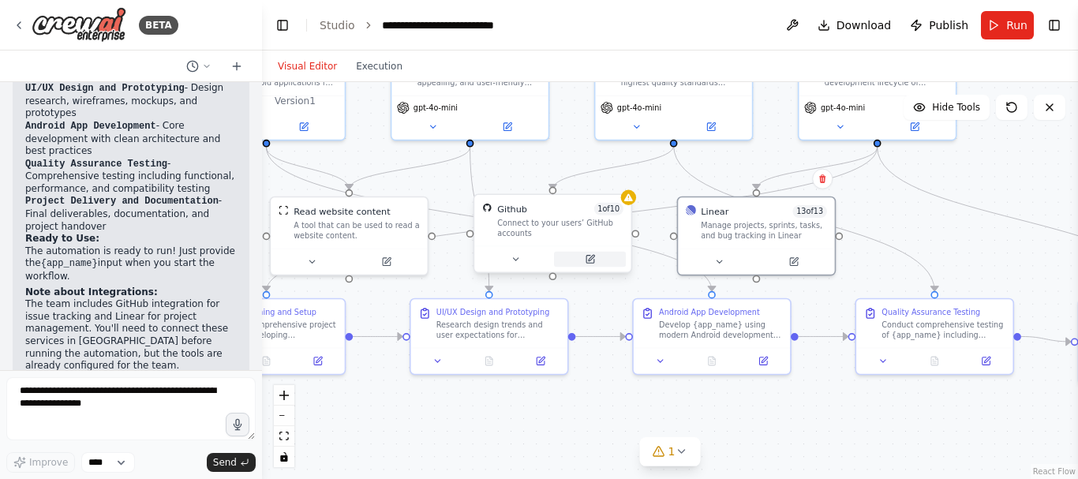
click at [594, 261] on icon at bounding box center [591, 260] width 8 height 8
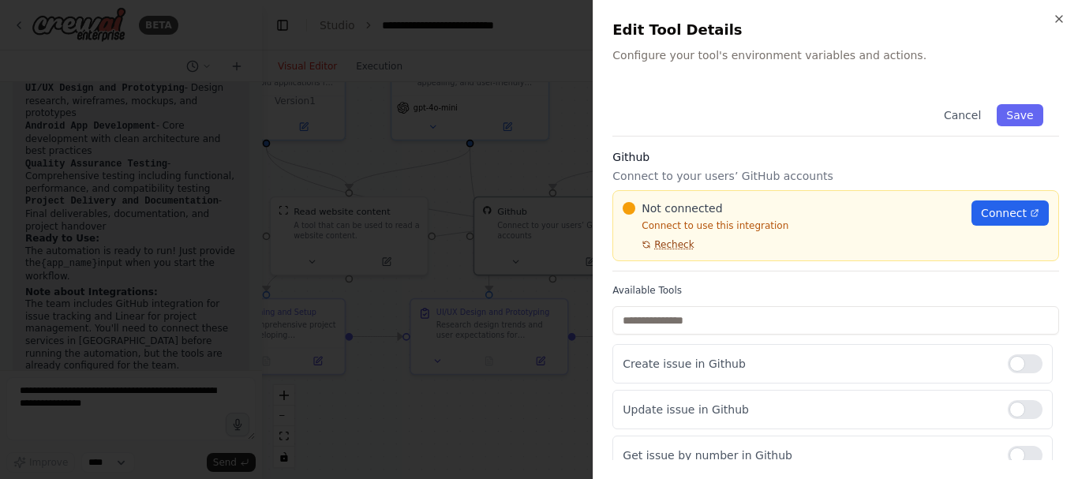
click at [673, 246] on span "Recheck" at bounding box center [673, 244] width 39 height 13
click at [1001, 215] on span "Connect" at bounding box center [1004, 213] width 46 height 16
click at [677, 240] on span "Recheck" at bounding box center [673, 244] width 39 height 13
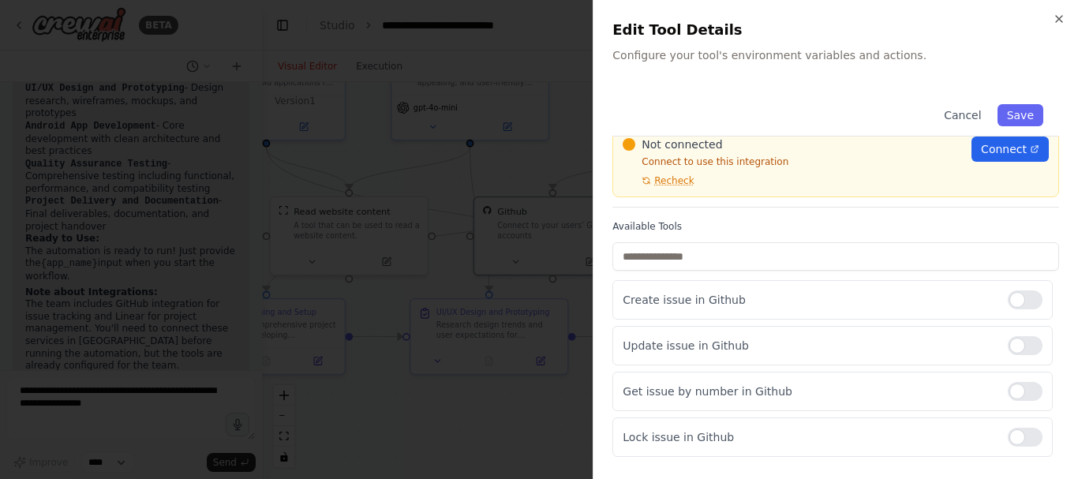
scroll to position [32, 0]
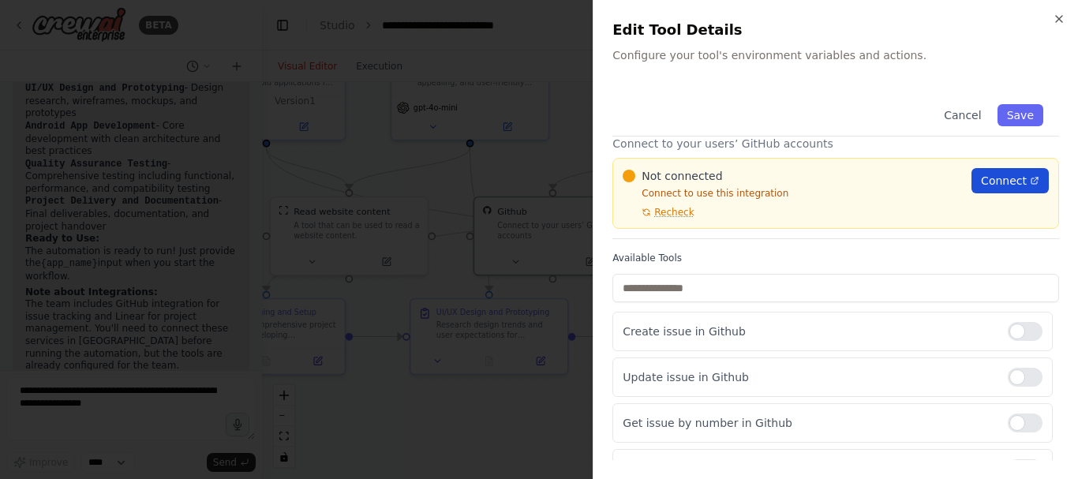
click at [1000, 178] on span "Connect" at bounding box center [1004, 181] width 46 height 16
click at [1058, 21] on icon "button" at bounding box center [1059, 19] width 6 height 6
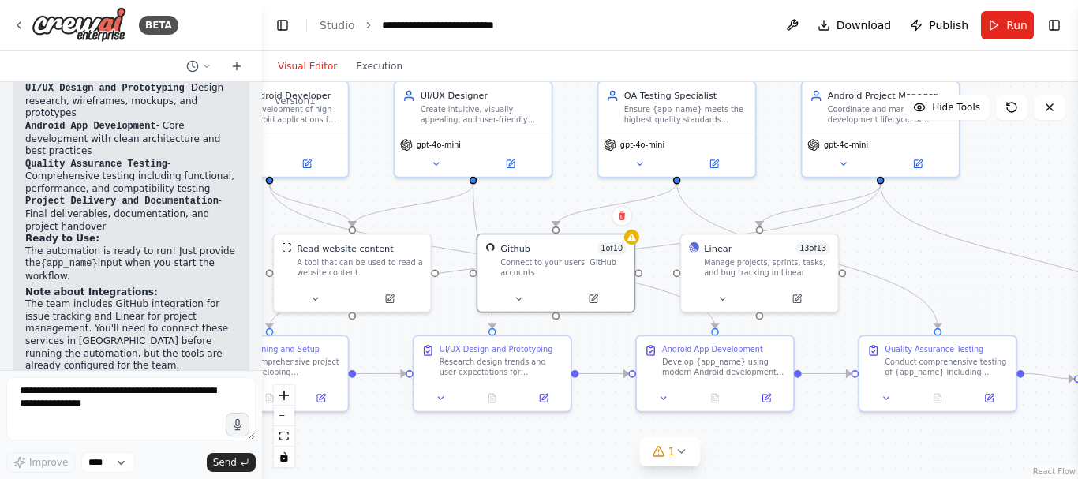
drag, startPoint x: 604, startPoint y: 382, endPoint x: 607, endPoint y: 421, distance: 38.8
click at [607, 420] on div ".deletable-edge-delete-btn { width: 20px; height: 20px; border: 0px solid #ffff…" at bounding box center [670, 280] width 816 height 397
click at [524, 301] on button at bounding box center [519, 297] width 72 height 15
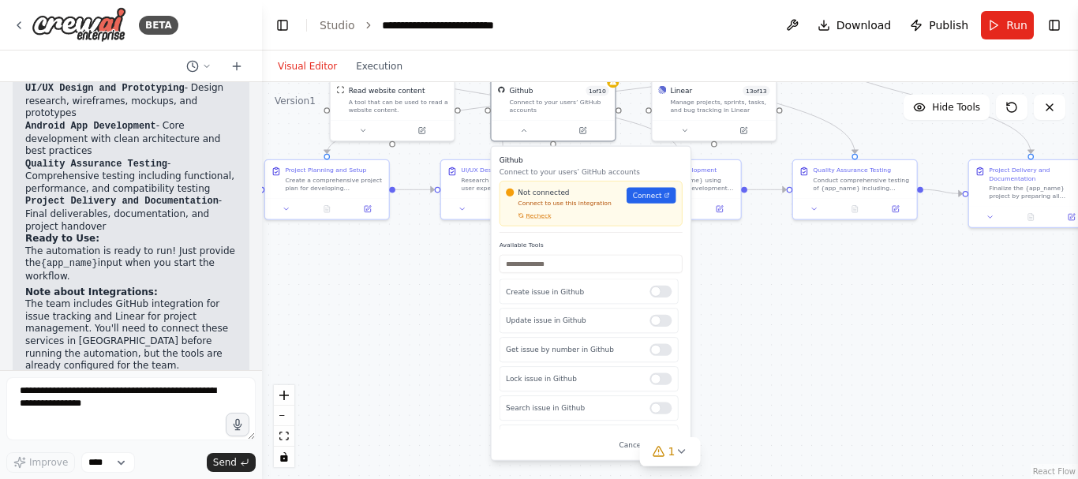
drag, startPoint x: 819, startPoint y: 433, endPoint x: 788, endPoint y: 260, distance: 175.7
click at [788, 260] on div ".deletable-edge-delete-btn { width: 20px; height: 20px; border: 0px solid #ffff…" at bounding box center [670, 280] width 816 height 397
click at [647, 199] on link "Connect" at bounding box center [649, 193] width 49 height 16
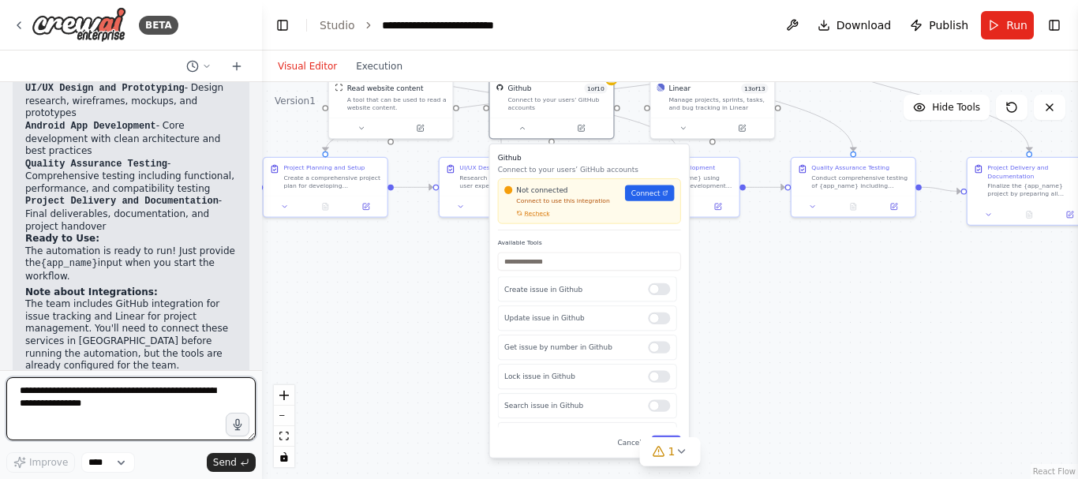
click at [100, 422] on textarea at bounding box center [130, 408] width 249 height 63
type textarea "**********"
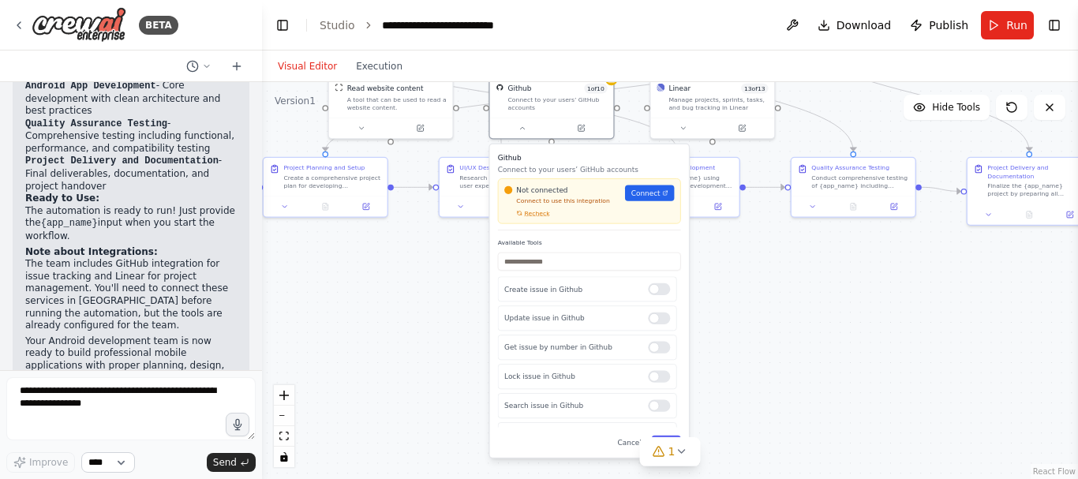
scroll to position [2110, 0]
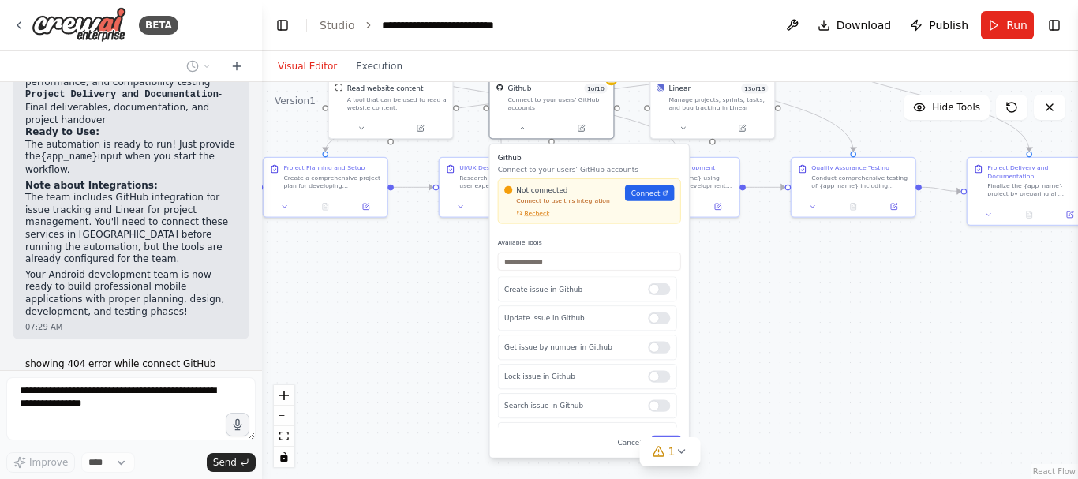
click at [759, 268] on div ".deletable-edge-delete-btn { width: 20px; height: 20px; border: 0px solid #ffff…" at bounding box center [670, 280] width 816 height 397
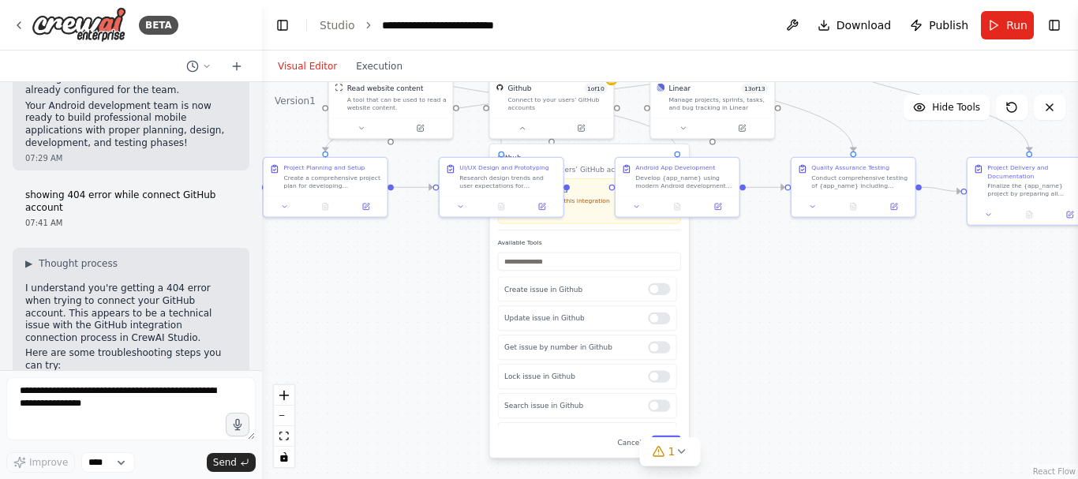
click at [589, 155] on h3 "Github" at bounding box center [589, 157] width 183 height 10
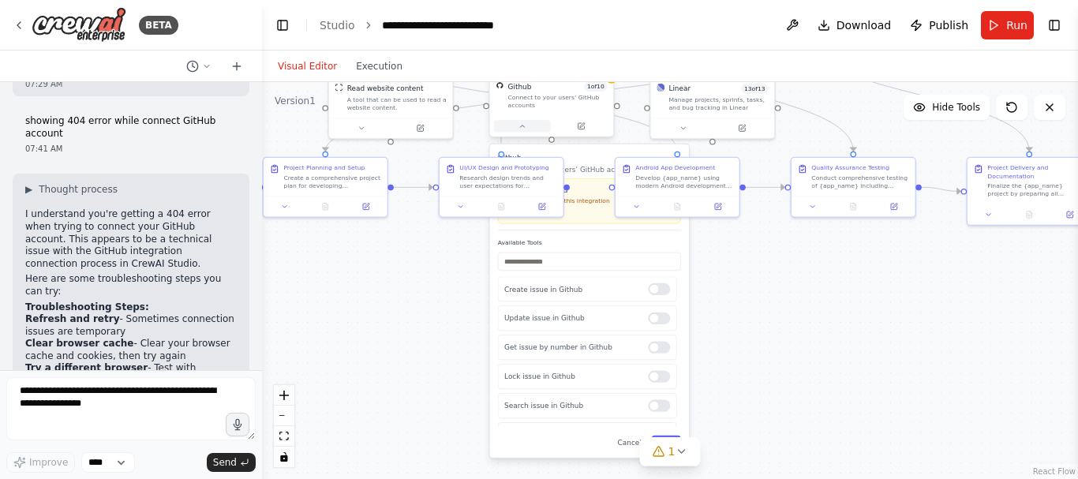
click at [517, 123] on button at bounding box center [522, 126] width 57 height 12
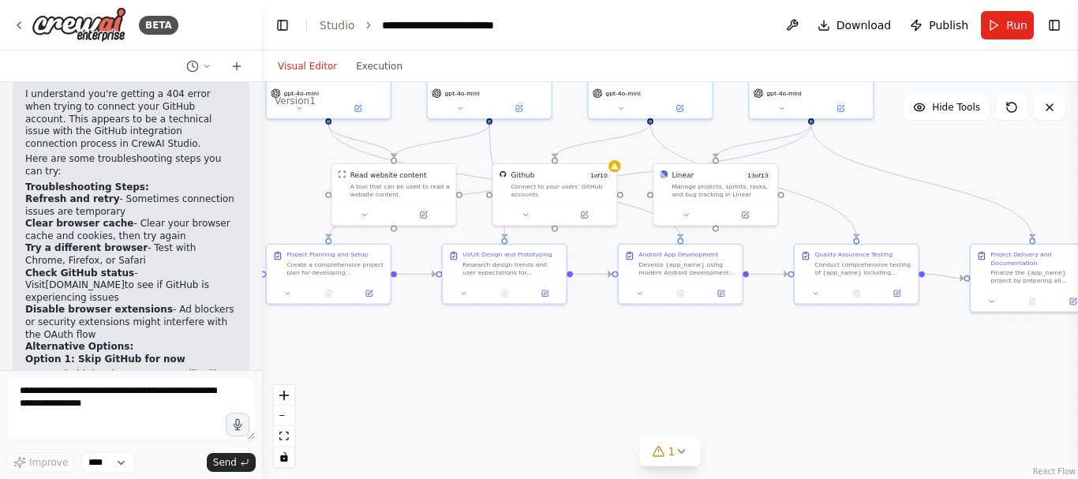
drag, startPoint x: 684, startPoint y: 265, endPoint x: 687, endPoint y: 357, distance: 91.6
click at [687, 356] on div ".deletable-edge-delete-btn { width: 20px; height: 20px; border: 0px solid #ffff…" at bounding box center [670, 280] width 816 height 397
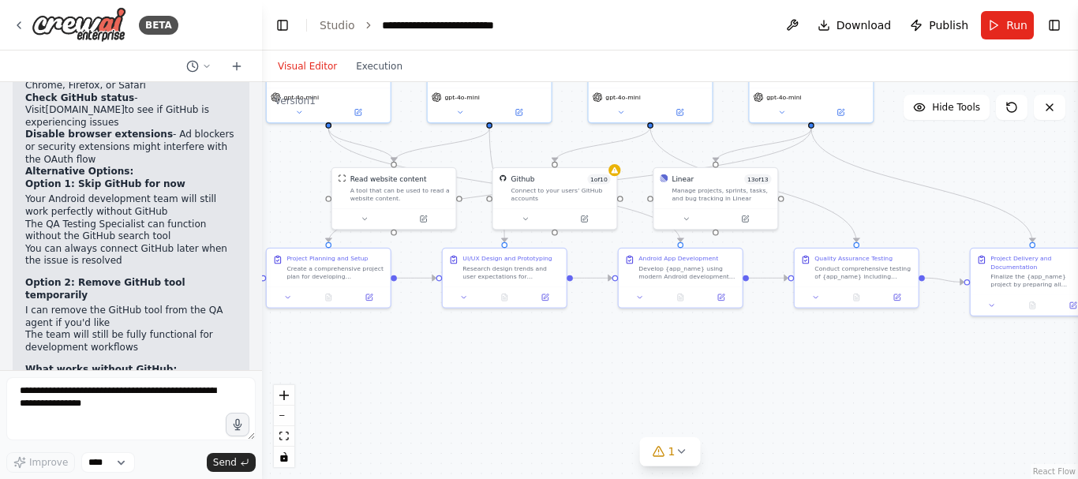
scroll to position [2694, 0]
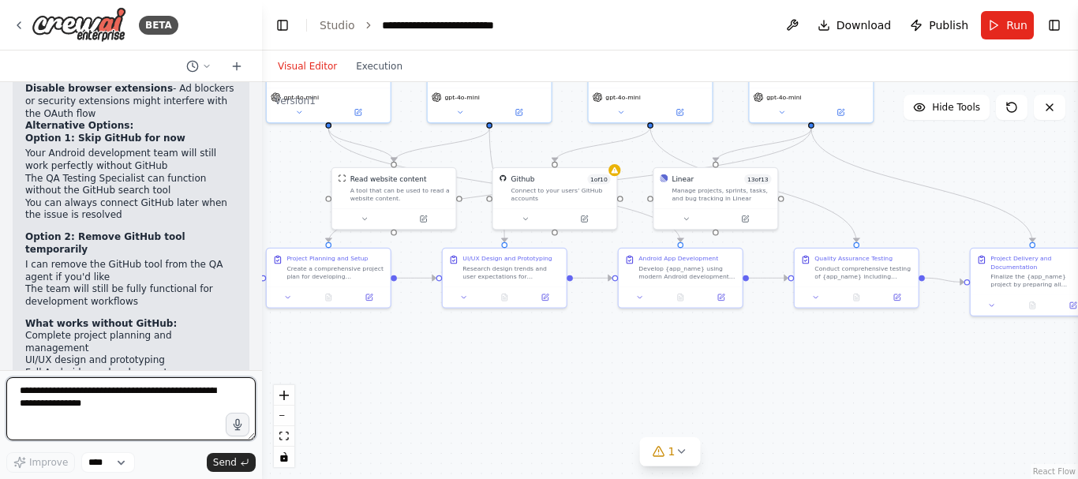
click at [133, 403] on textarea at bounding box center [130, 408] width 249 height 63
type textarea "**********"
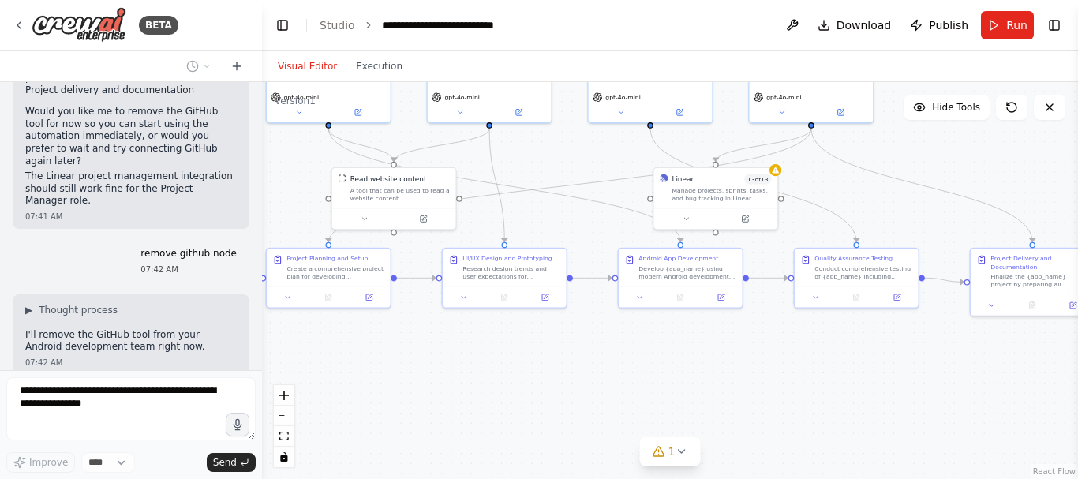
scroll to position [3001, 0]
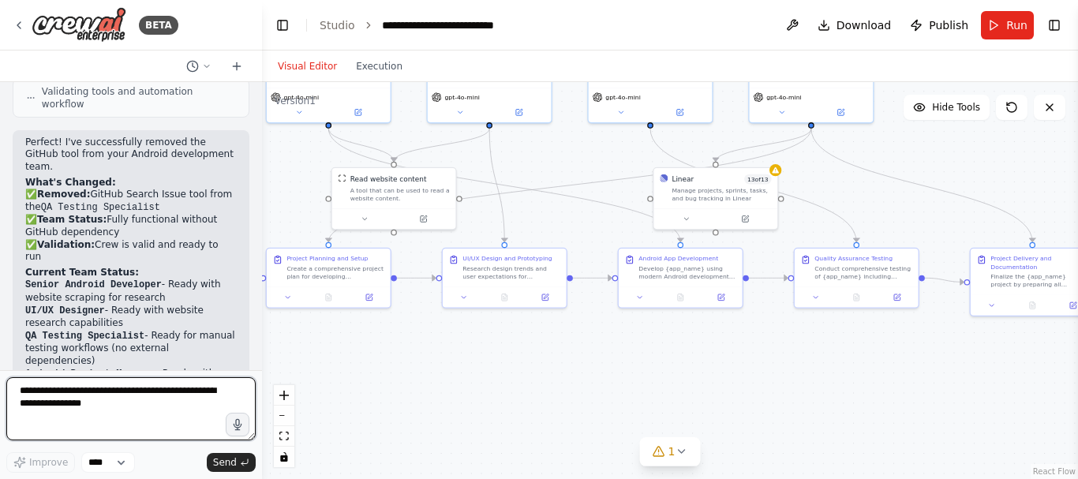
click at [146, 411] on textarea at bounding box center [130, 408] width 249 height 63
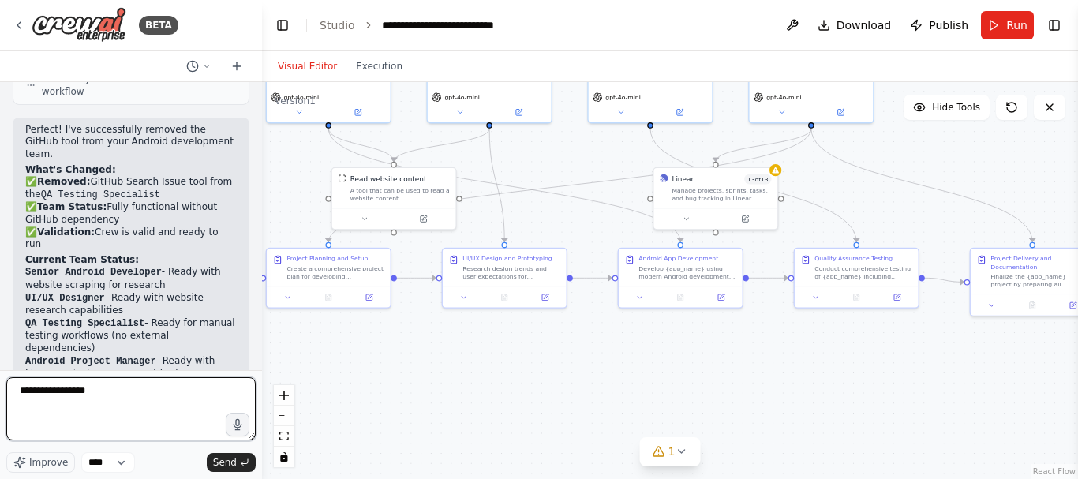
type textarea "**********"
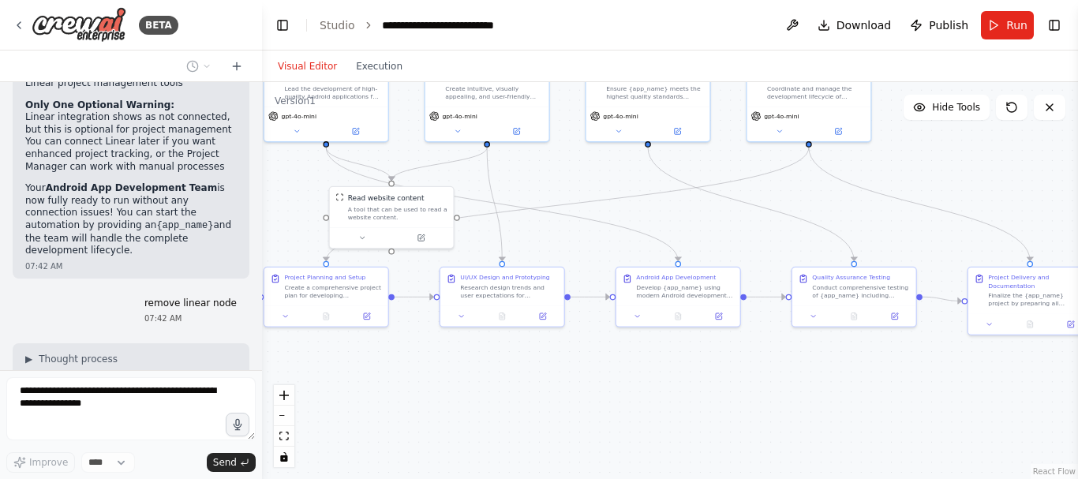
scroll to position [3654, 0]
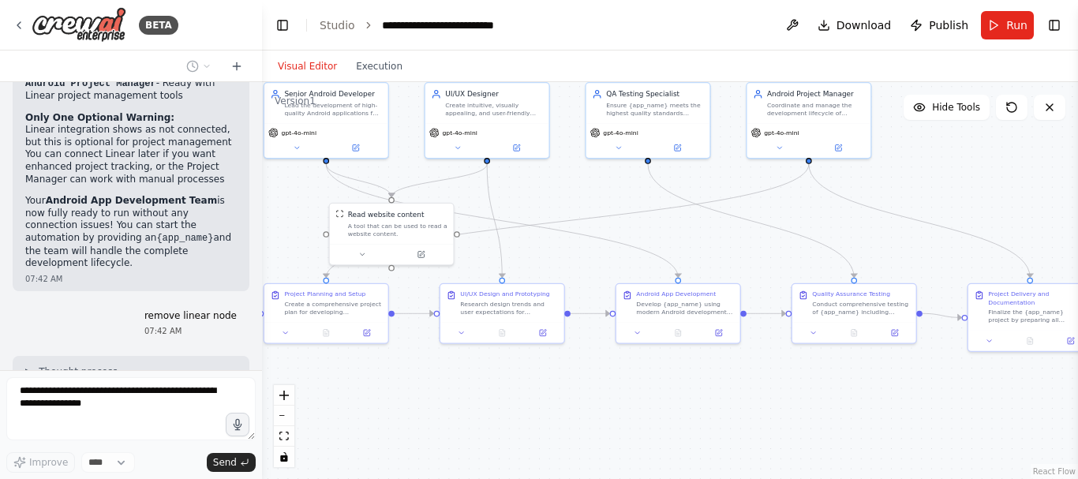
drag, startPoint x: 755, startPoint y: 412, endPoint x: 752, endPoint y: 450, distance: 38.0
click at [752, 449] on div ".deletable-edge-delete-btn { width: 20px; height: 20px; border: 0px solid #ffff…" at bounding box center [670, 280] width 816 height 397
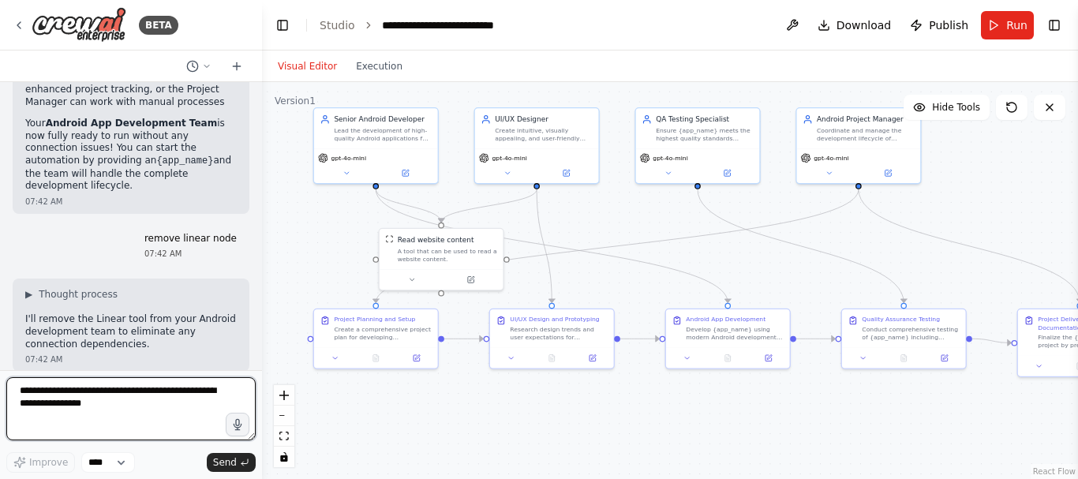
drag, startPoint x: 778, startPoint y: 372, endPoint x: 828, endPoint y: 396, distance: 55.1
click at [828, 396] on div ".deletable-edge-delete-btn { width: 20px; height: 20px; border: 0px solid #ffff…" at bounding box center [670, 280] width 816 height 397
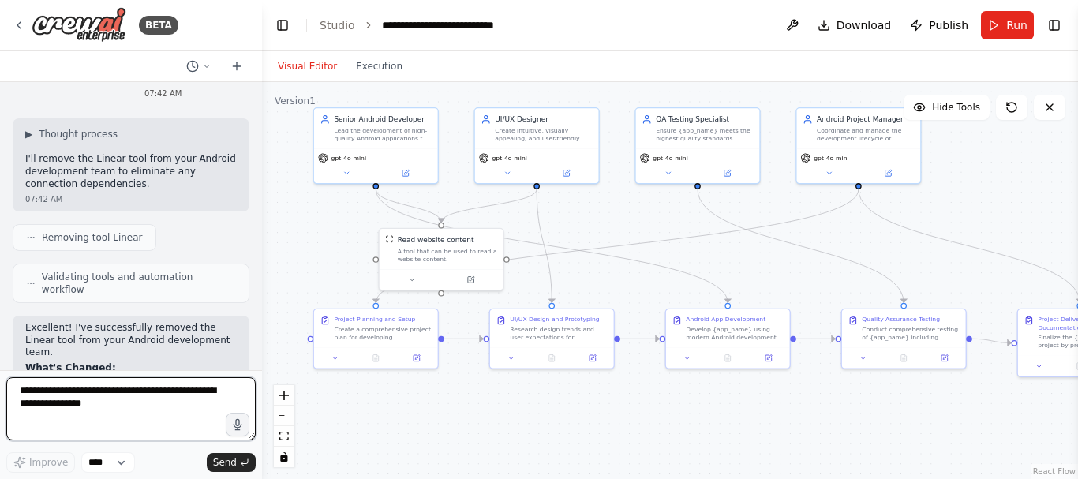
click at [144, 418] on textarea at bounding box center [130, 408] width 249 height 63
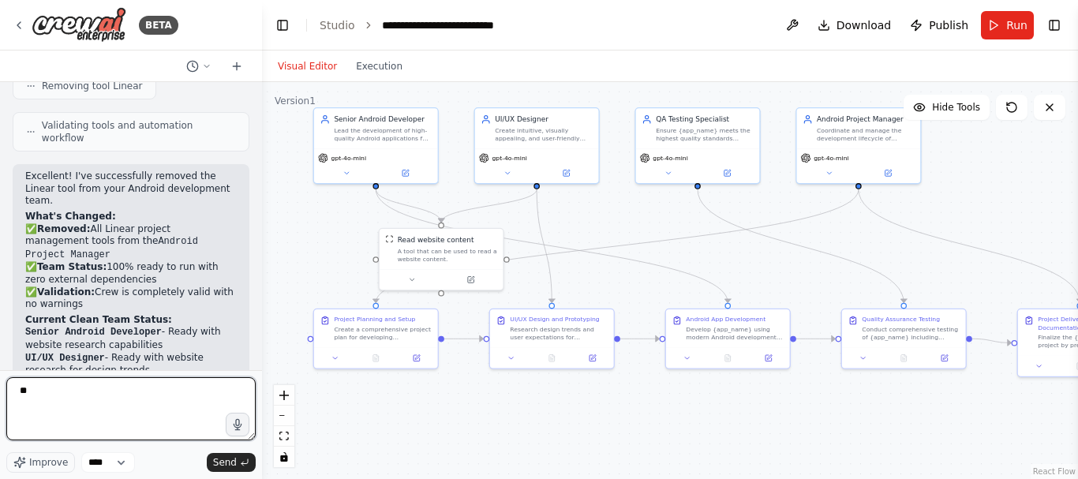
scroll to position [4055, 0]
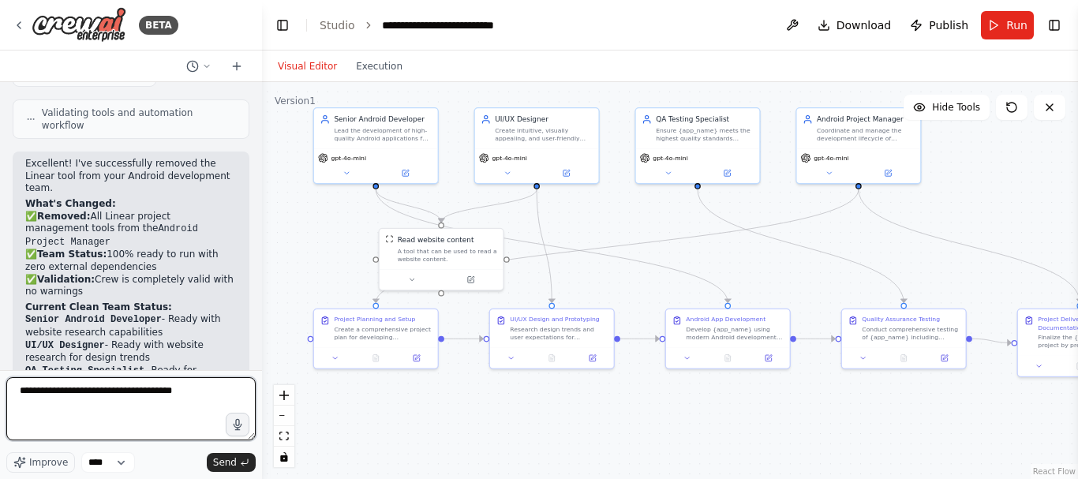
type textarea "**********"
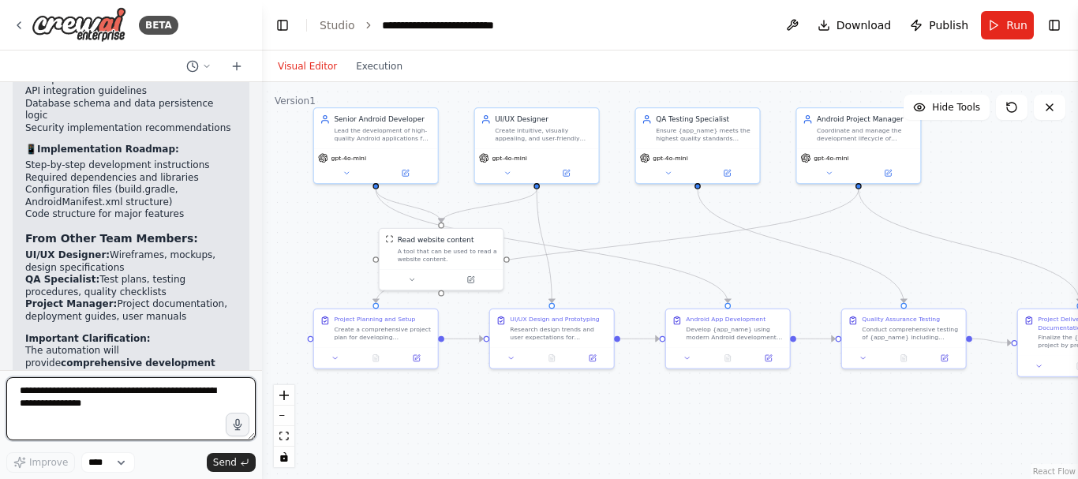
scroll to position [4914, 0]
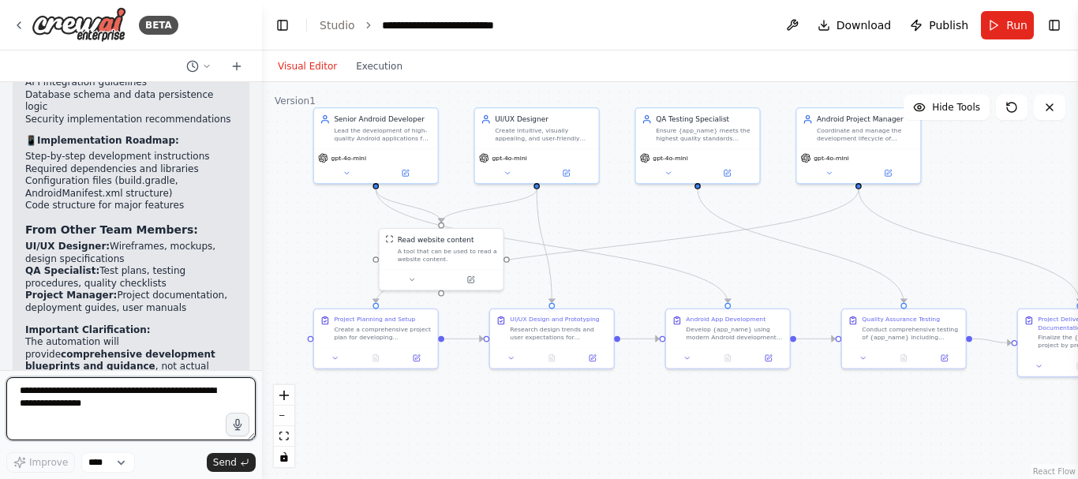
click at [107, 404] on textarea at bounding box center [130, 408] width 249 height 63
type textarea "**********"
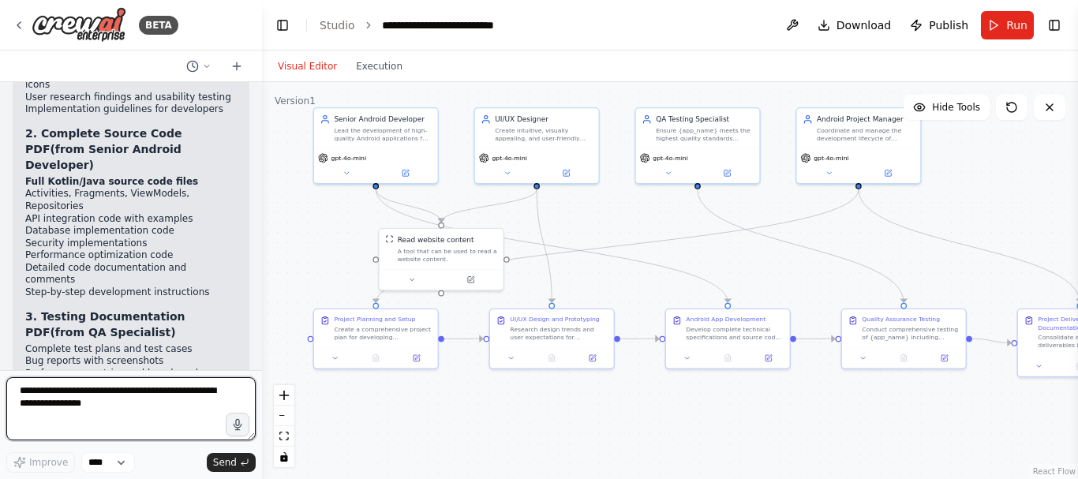
scroll to position [6150, 0]
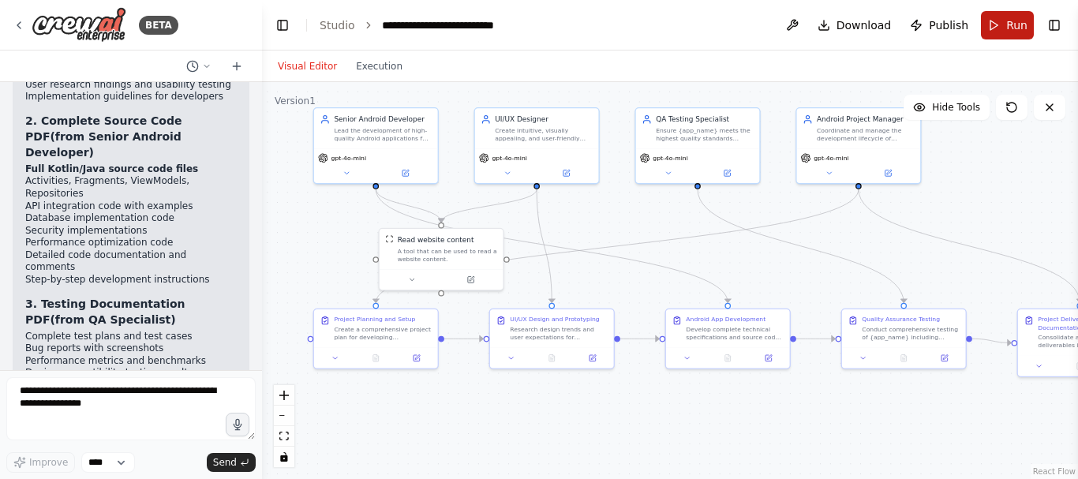
click at [1010, 13] on button "Run" at bounding box center [1007, 25] width 53 height 28
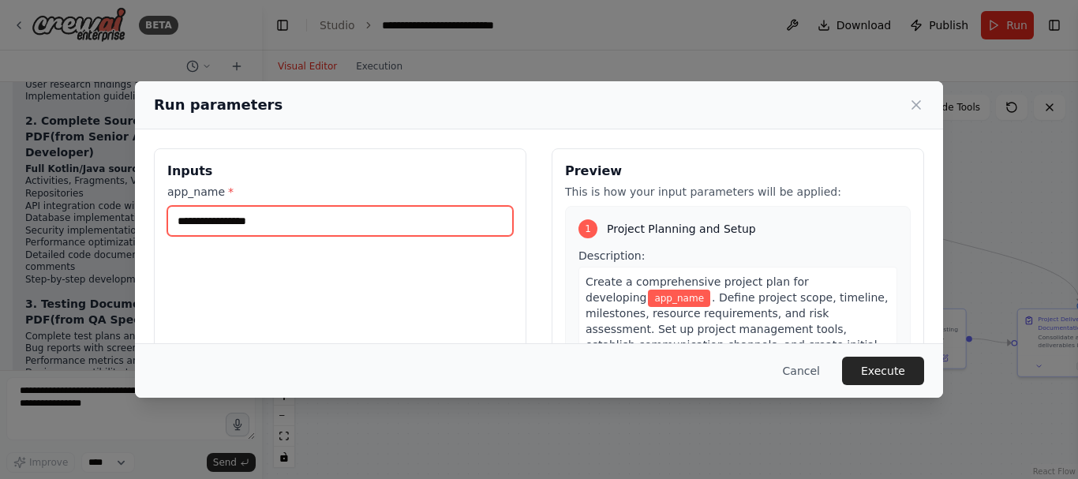
click at [264, 219] on input "app_name *" at bounding box center [340, 221] width 346 height 30
type input "********"
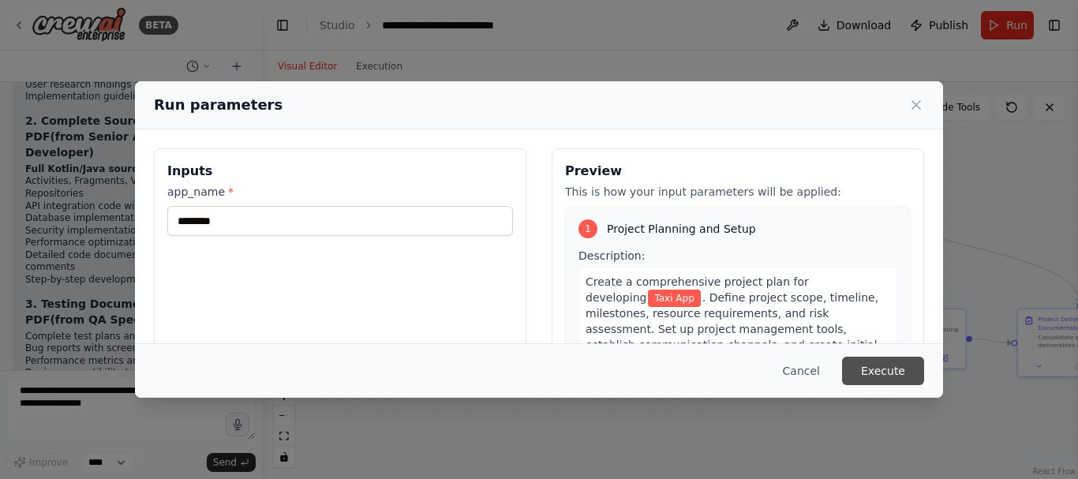
click at [878, 361] on button "Execute" at bounding box center [883, 371] width 82 height 28
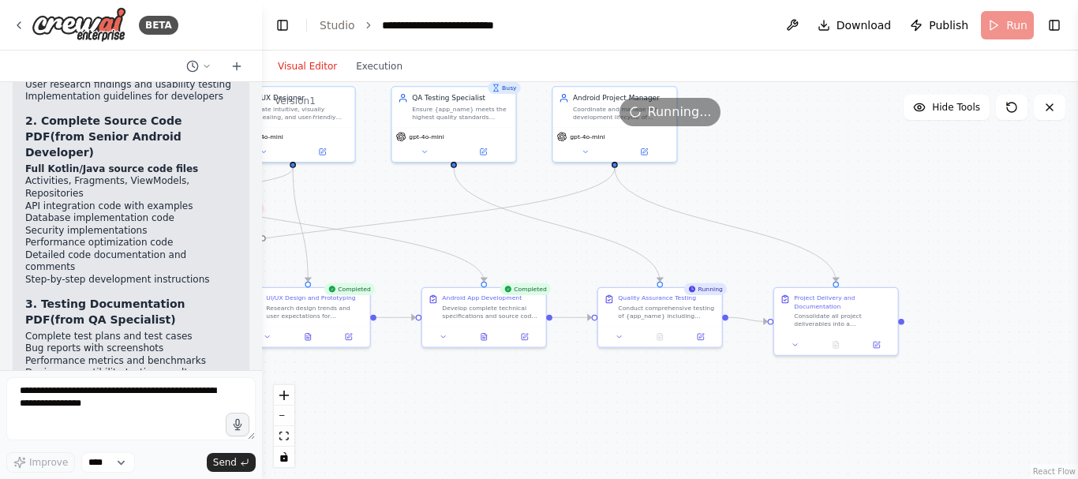
drag, startPoint x: 923, startPoint y: 396, endPoint x: 678, endPoint y: 375, distance: 245.7
click at [678, 375] on div ".deletable-edge-delete-btn { width: 20px; height: 20px; border: 0px solid #ffff…" at bounding box center [670, 280] width 816 height 397
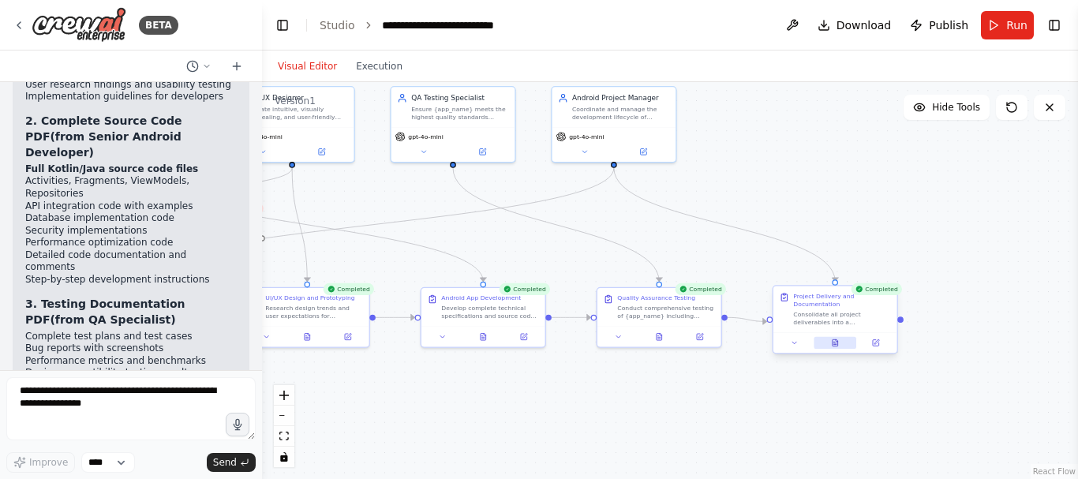
click at [837, 343] on icon at bounding box center [835, 343] width 2 height 0
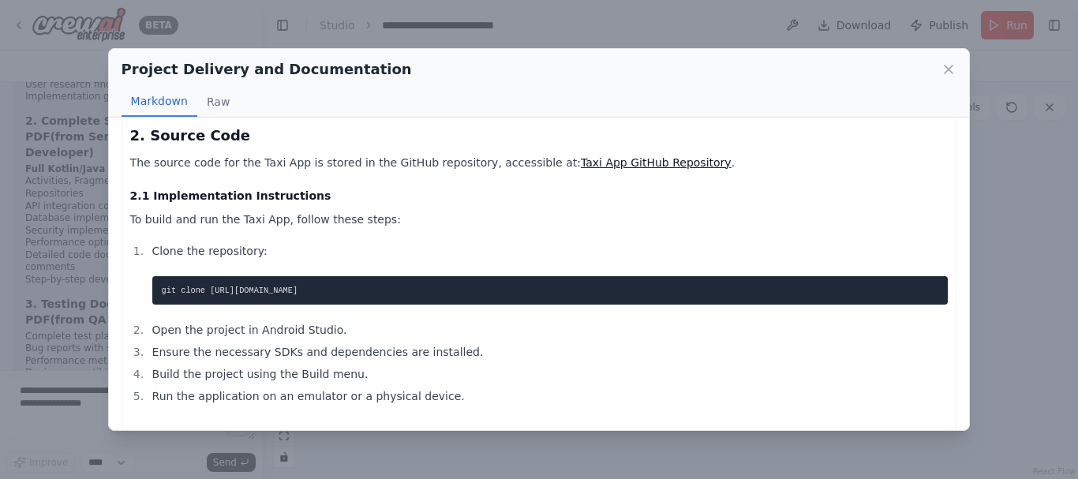
scroll to position [655, 0]
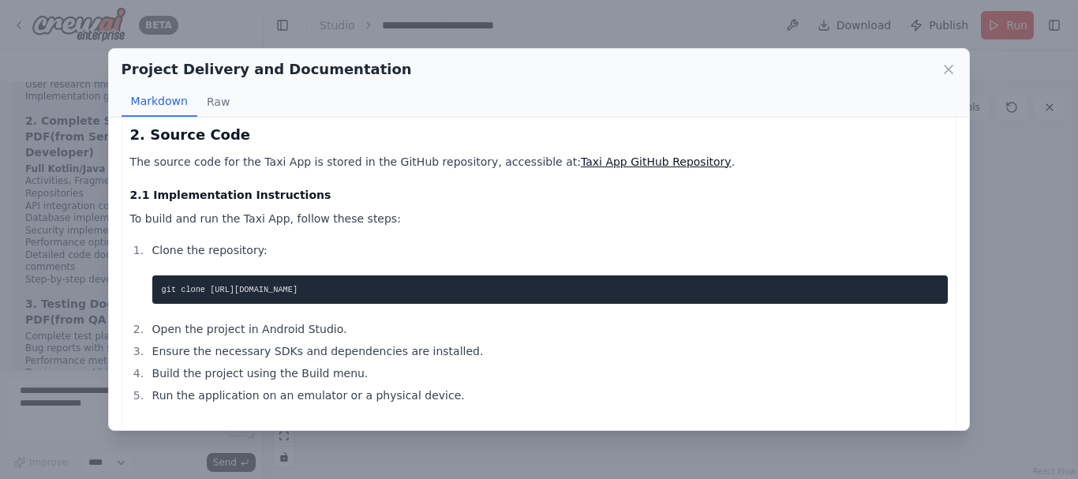
click at [503, 276] on pre "git clone https://github.com/amitshekhariitbhu/ridesharing-uber-lyft-app.git" at bounding box center [550, 290] width 797 height 28
drag, startPoint x: 503, startPoint y: 275, endPoint x: 156, endPoint y: 272, distance: 347.4
click at [156, 276] on pre "git clone https://github.com/amitshekhariitbhu/ridesharing-uber-lyft-app.git" at bounding box center [550, 290] width 797 height 28
copy ol "git clone https://github.com/amitshekhariitbhu/ridesharing-uber-lyft-app.git"
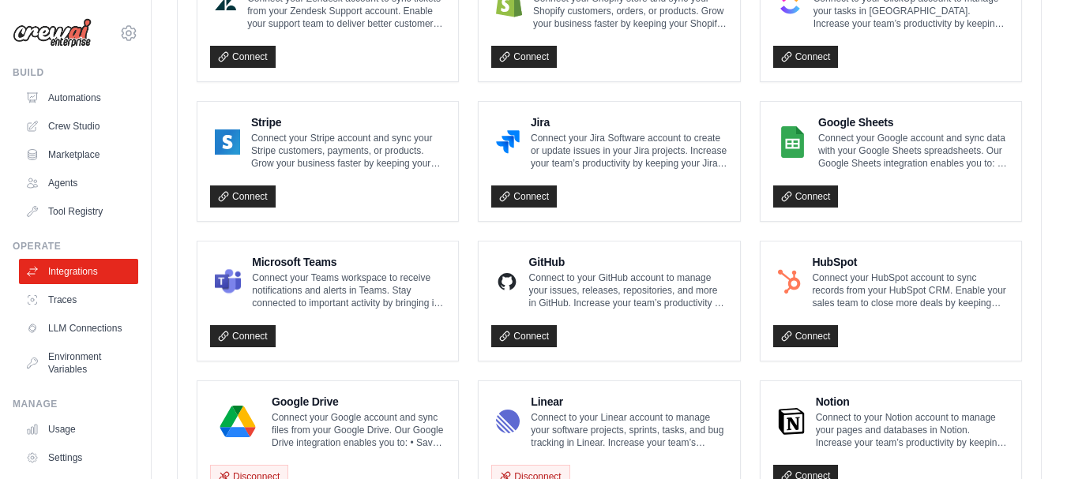
scroll to position [791, 0]
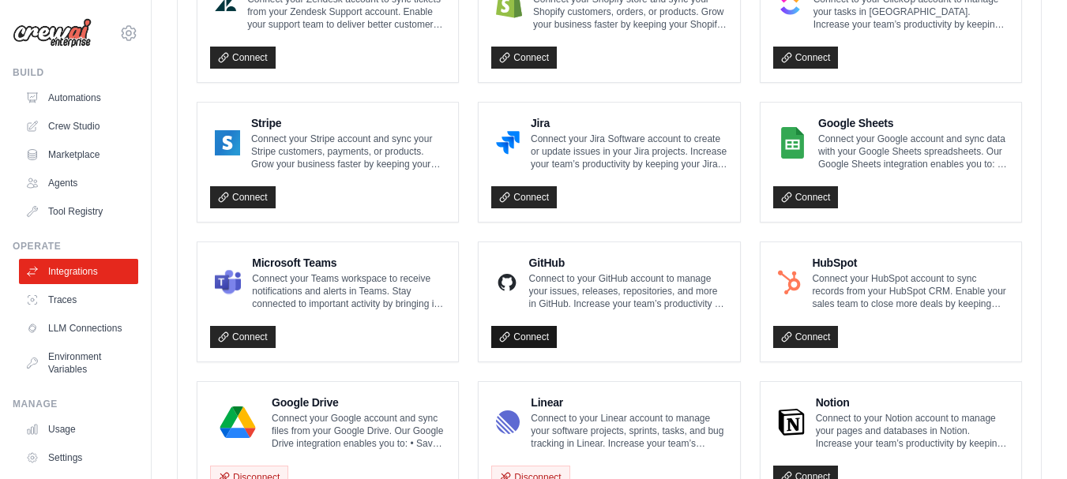
click at [510, 332] on icon at bounding box center [504, 337] width 11 height 11
click at [510, 339] on icon at bounding box center [504, 337] width 11 height 11
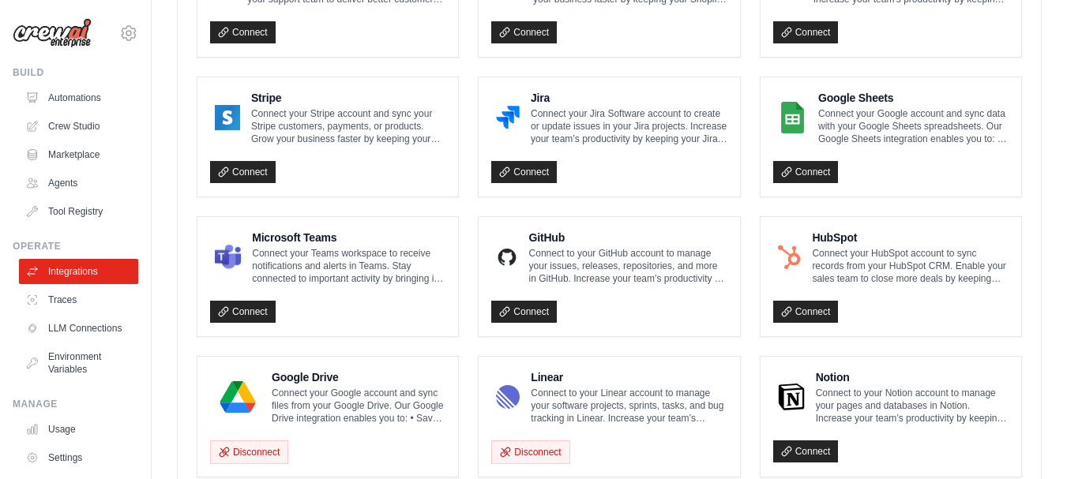
scroll to position [871, 0]
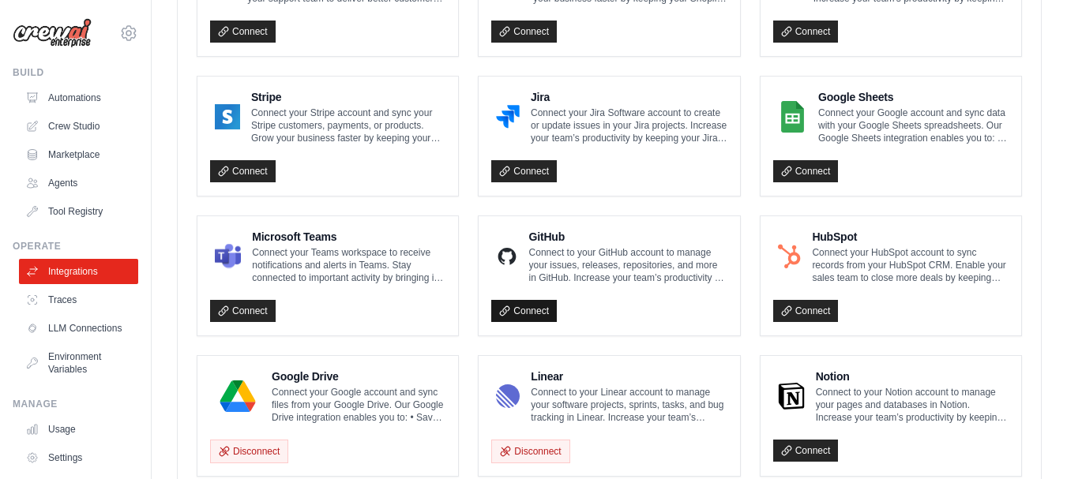
click at [527, 309] on link "Connect" at bounding box center [524, 311] width 66 height 22
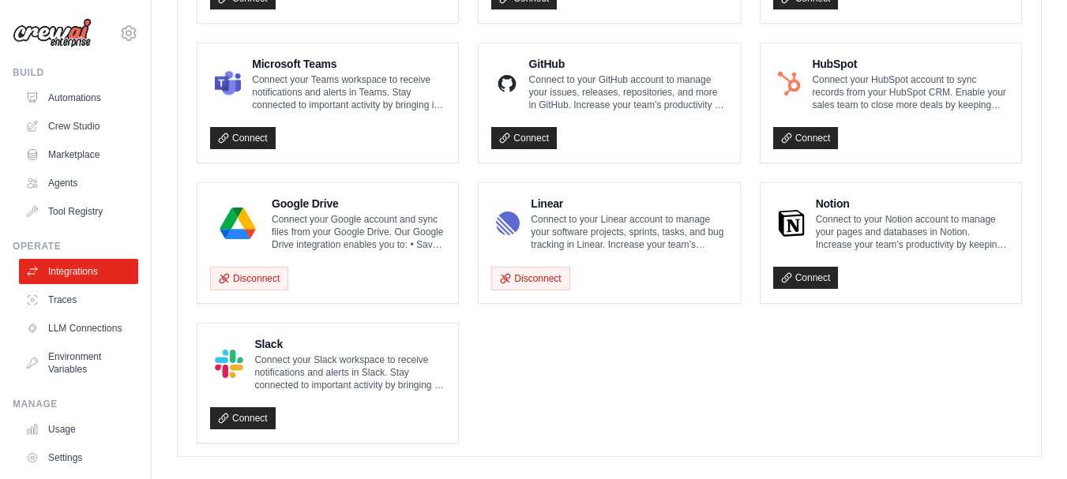
scroll to position [977, 0]
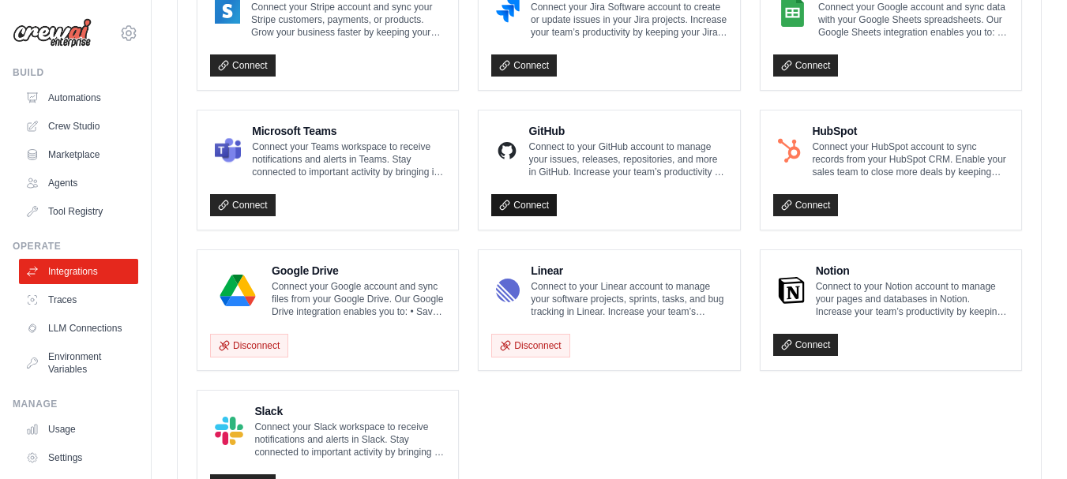
click at [501, 201] on icon at bounding box center [504, 205] width 11 height 11
